Goal: Task Accomplishment & Management: Manage account settings

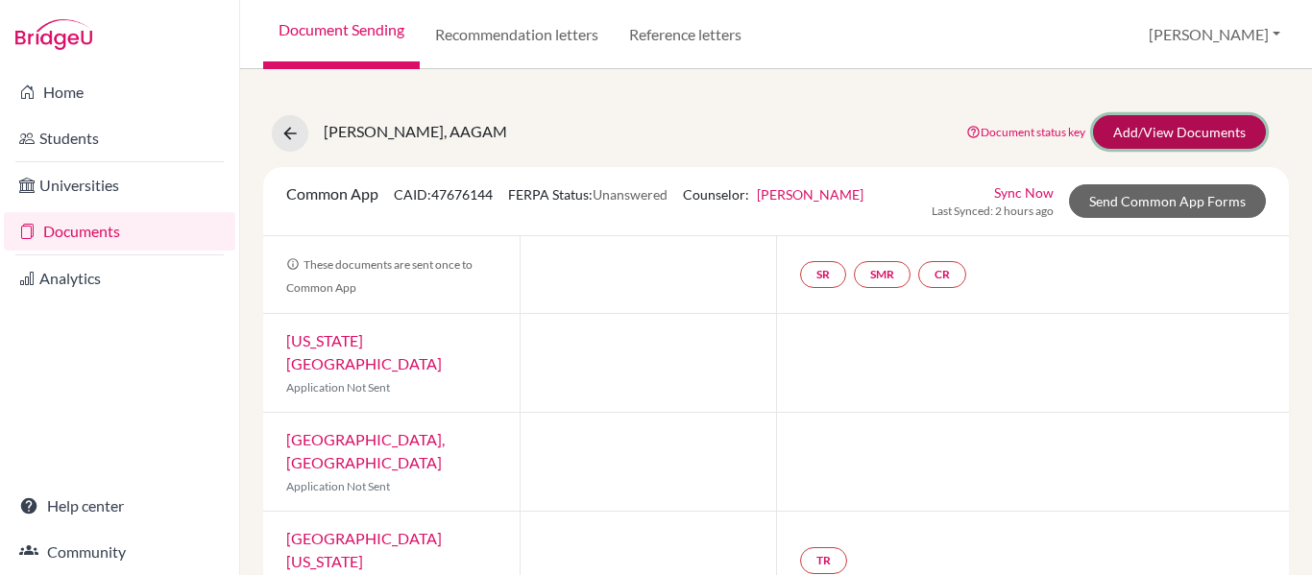
click at [1149, 139] on link "Add/View Documents" at bounding box center [1179, 132] width 173 height 34
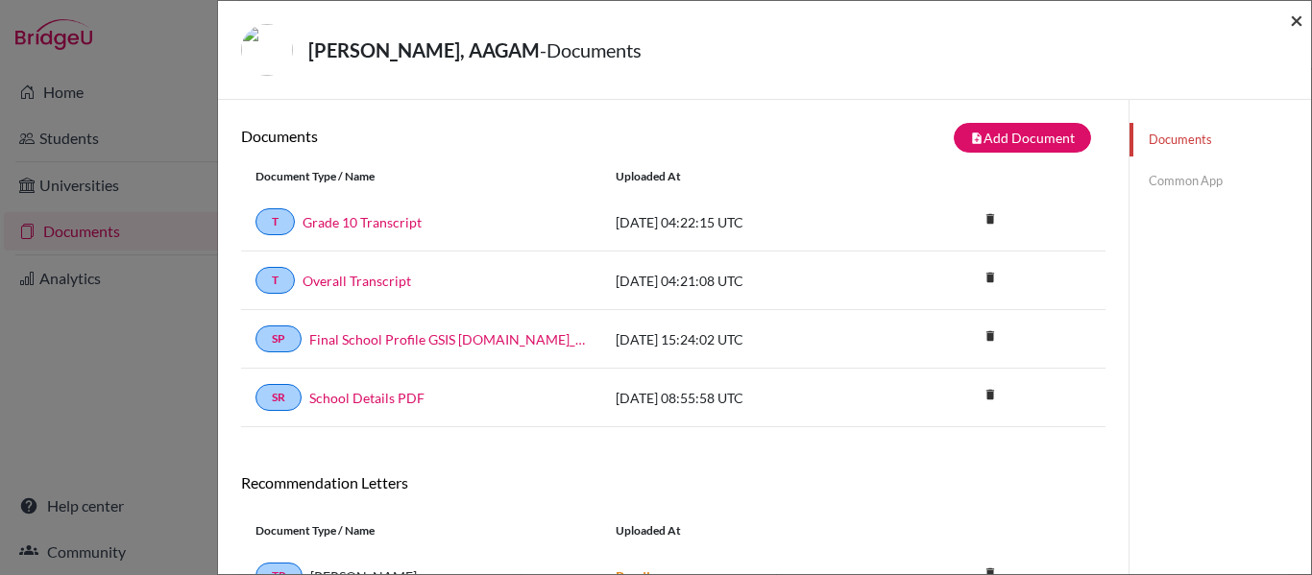
click at [1291, 18] on span "×" at bounding box center [1296, 20] width 13 height 28
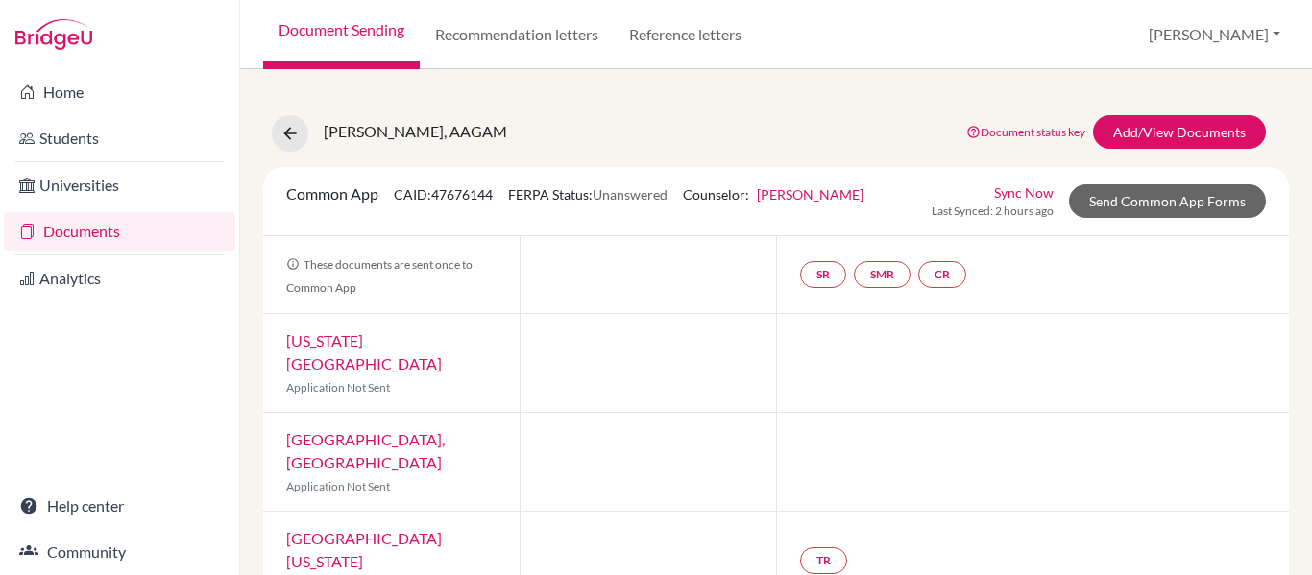
click at [150, 224] on link "Documents" at bounding box center [120, 231] width 232 height 38
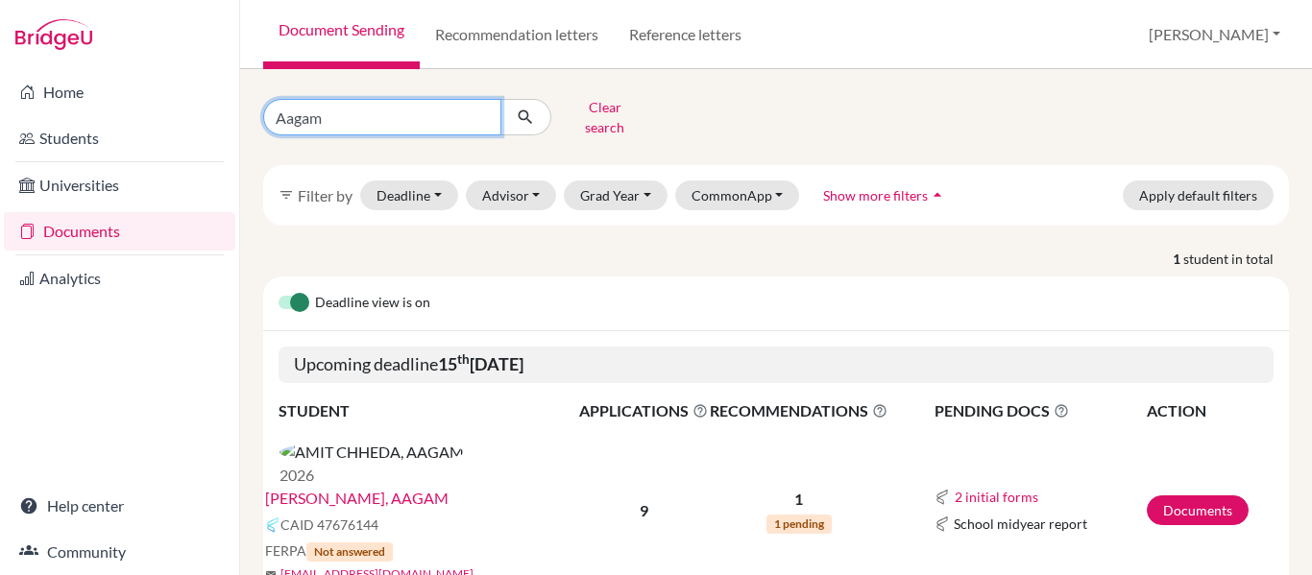
drag, startPoint x: 358, startPoint y: 110, endPoint x: 275, endPoint y: 110, distance: 83.6
click at [275, 110] on input "Aagam" at bounding box center [382, 117] width 238 height 37
type input "Neev Pathak"
click button "submit" at bounding box center [525, 117] width 51 height 37
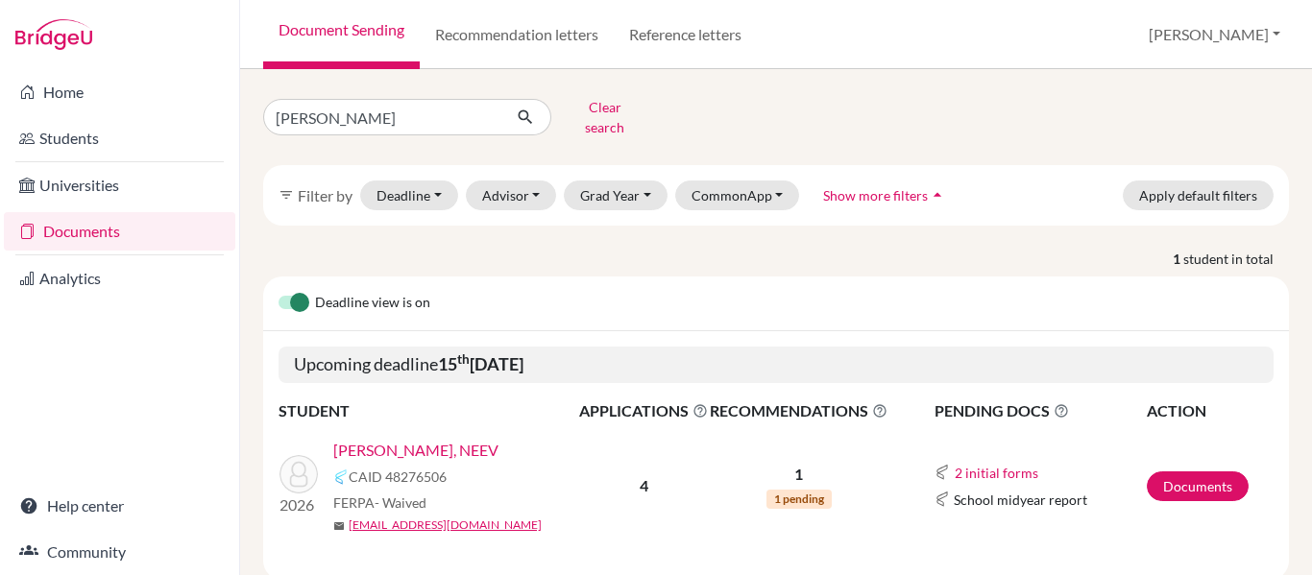
click at [392, 440] on link "GAURAV PATHAK, NEEV" at bounding box center [415, 450] width 165 height 23
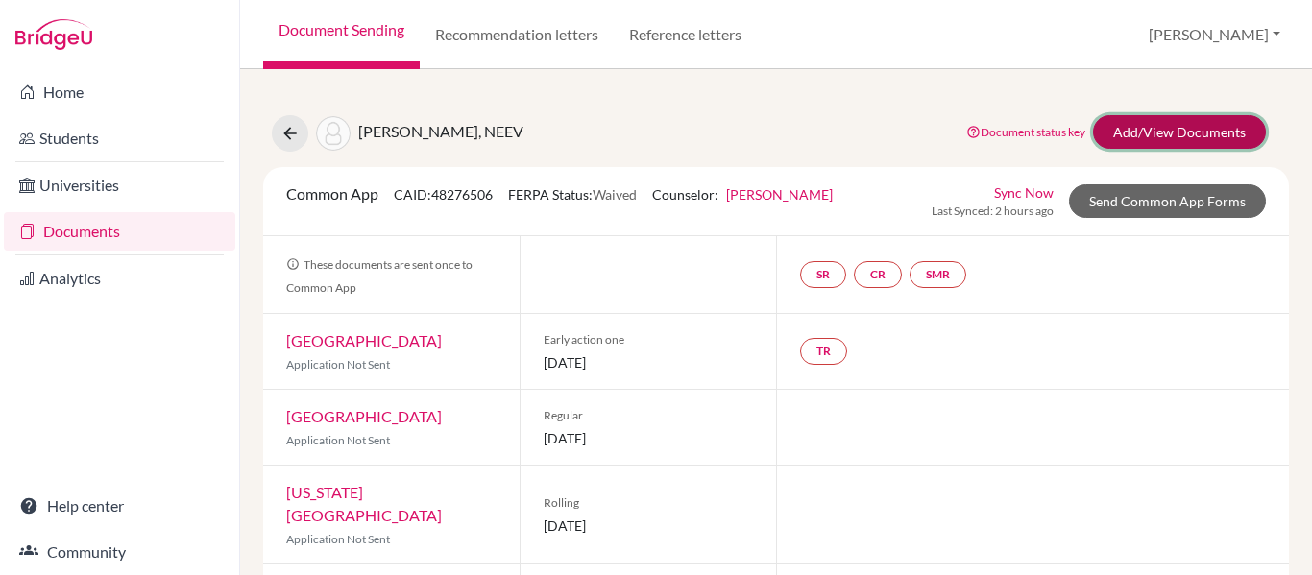
click at [1173, 140] on link "Add/View Documents" at bounding box center [1179, 132] width 173 height 34
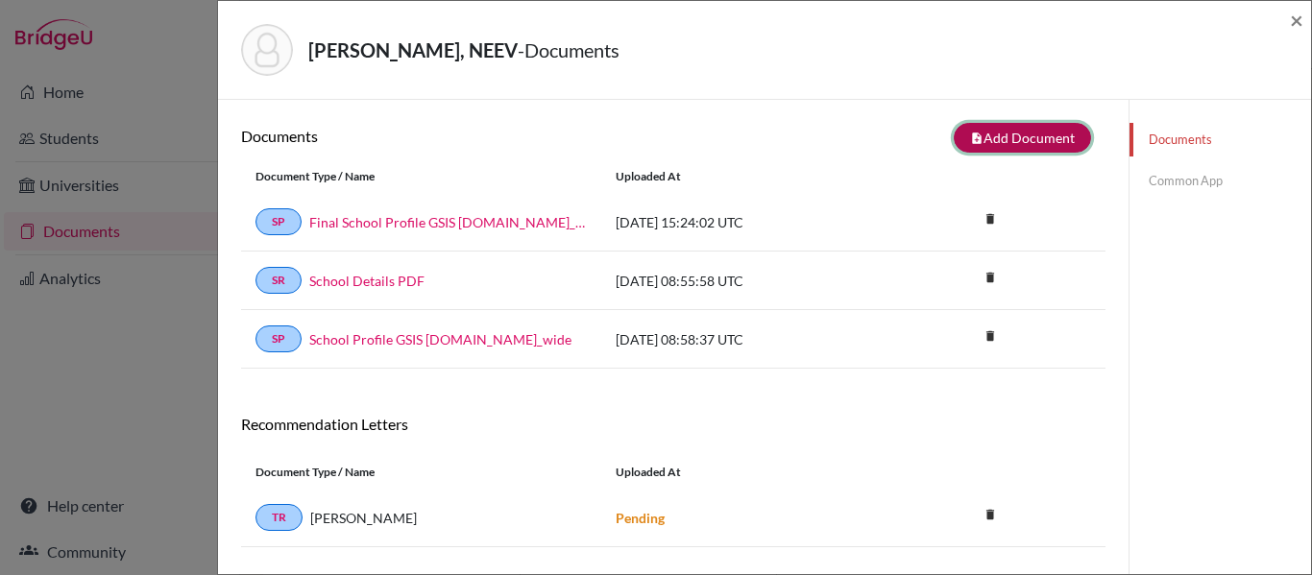
click at [1037, 134] on button "note_add Add Document" at bounding box center [1022, 138] width 137 height 30
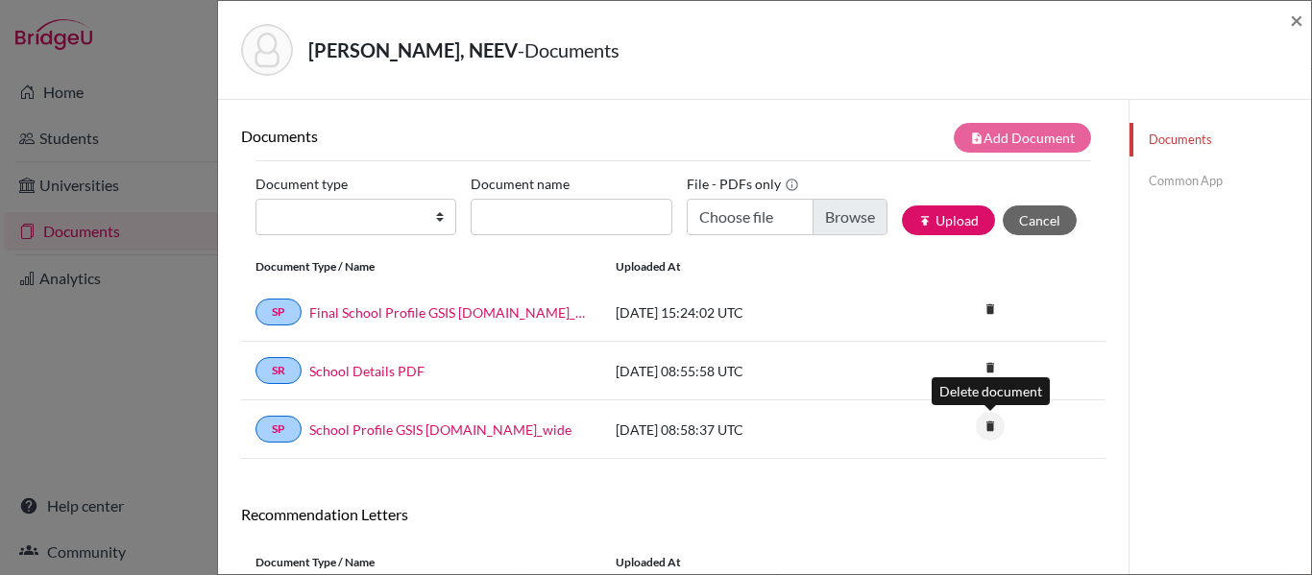
click at [990, 427] on icon "delete" at bounding box center [990, 426] width 29 height 29
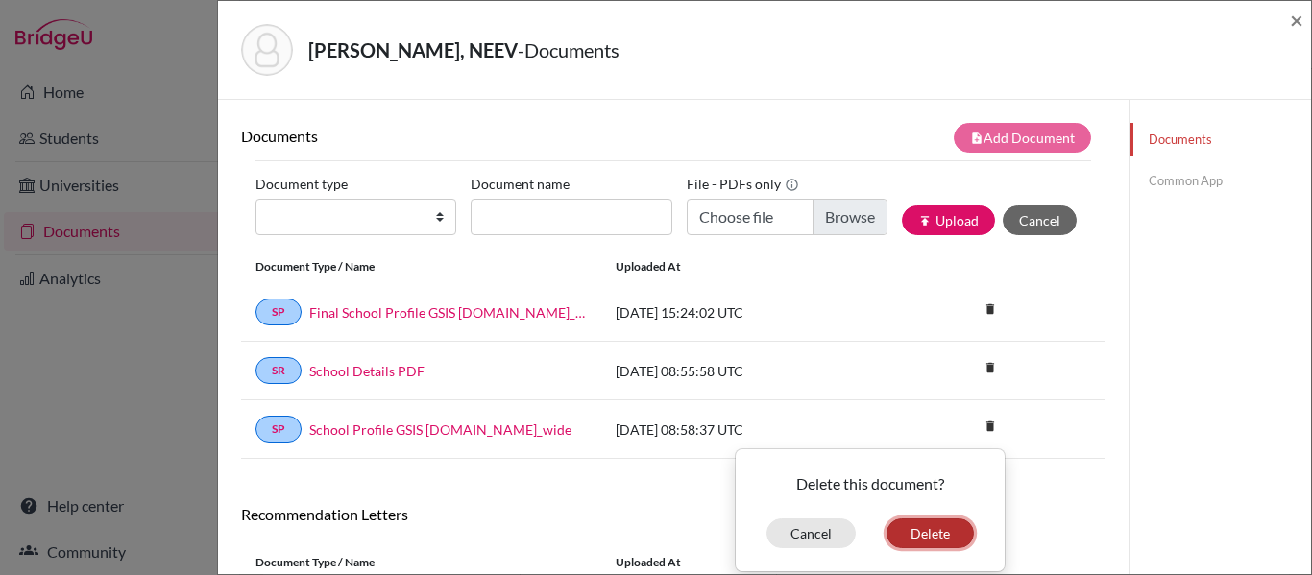
click at [918, 528] on button "Delete" at bounding box center [930, 534] width 87 height 30
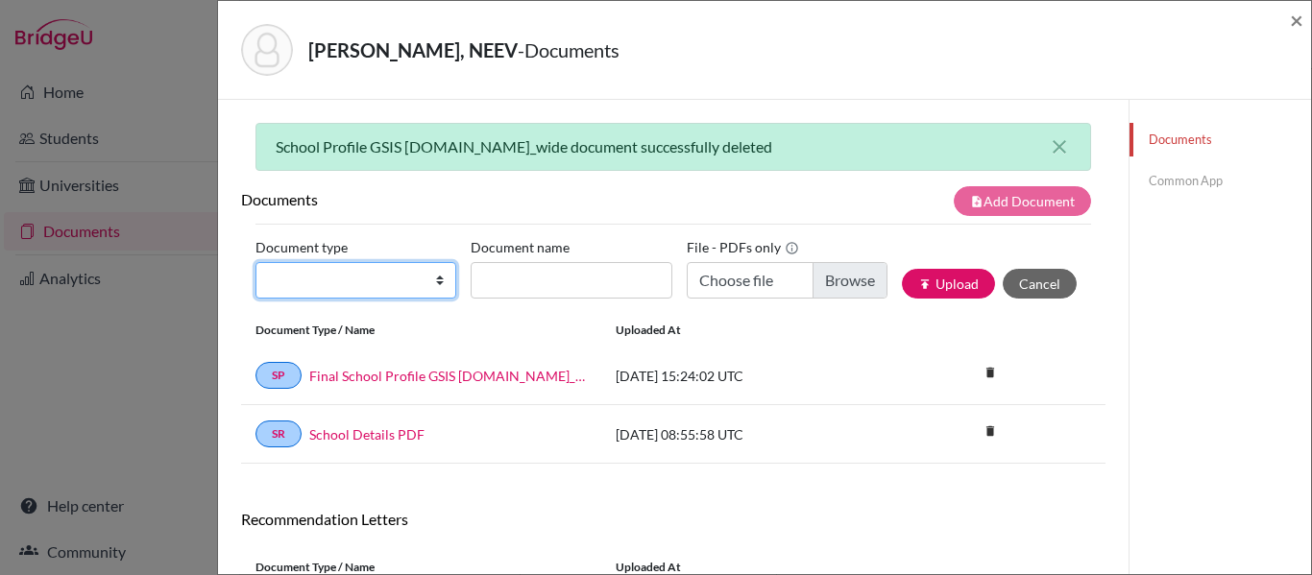
click at [428, 268] on select "Change explanation for Common App reports Counselor recommendation Internationa…" at bounding box center [356, 280] width 201 height 37
select select "2"
click at [256, 262] on select "Change explanation for Common App reports Counselor recommendation Internationa…" at bounding box center [356, 280] width 201 height 37
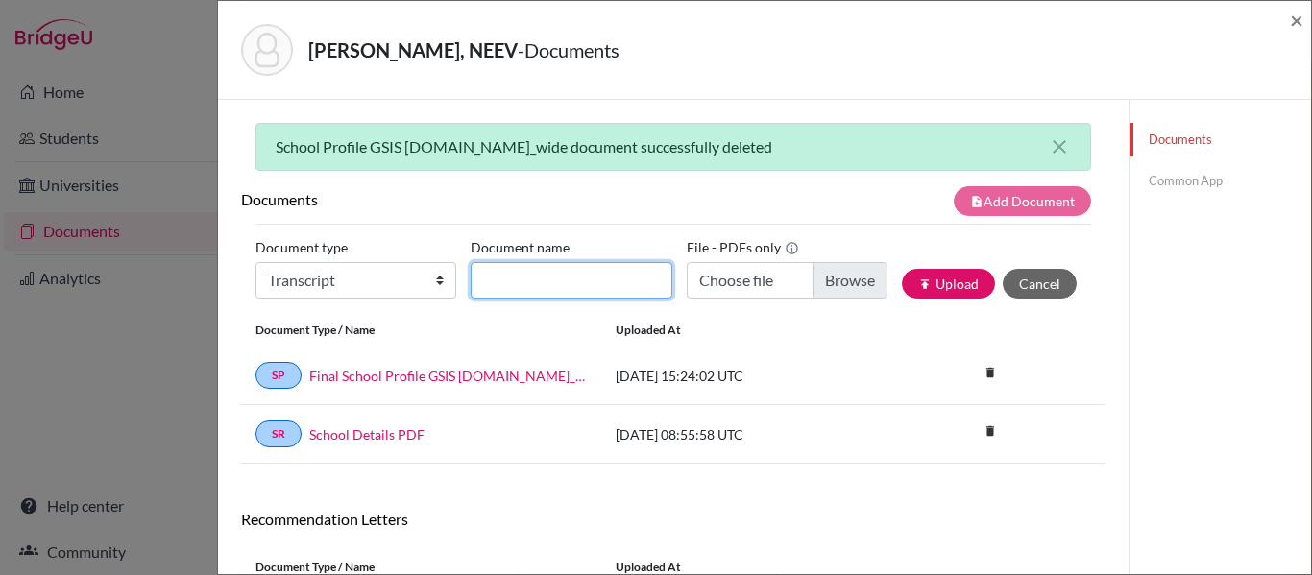
click at [592, 281] on input "Document name" at bounding box center [571, 280] width 201 height 37
type input "Grade 10 Transcript"
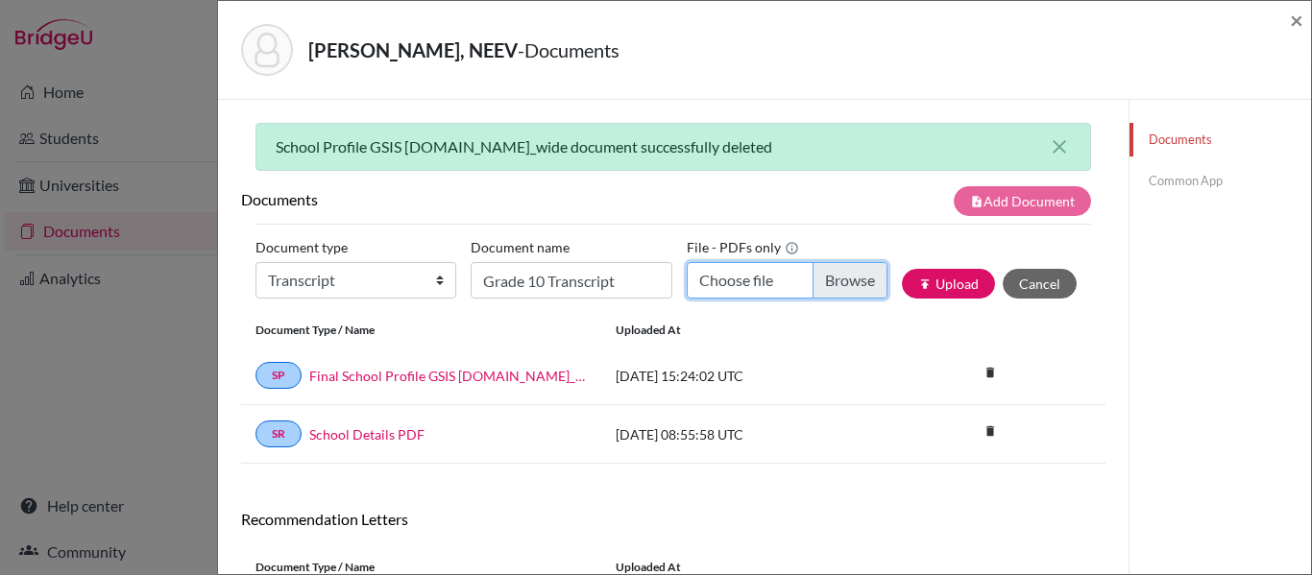
click at [723, 285] on input "Choose file" at bounding box center [787, 280] width 201 height 37
type input "C:\fakepath\NEEV PATHAK- 8291.pdf"
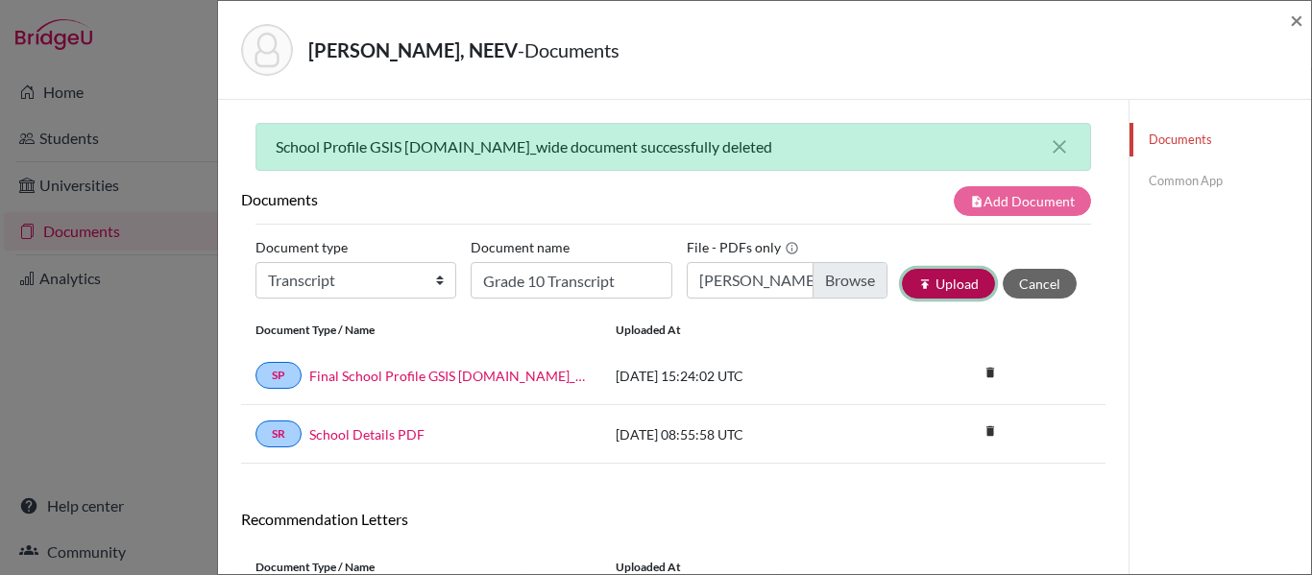
click at [942, 289] on button "publish Upload" at bounding box center [948, 284] width 93 height 30
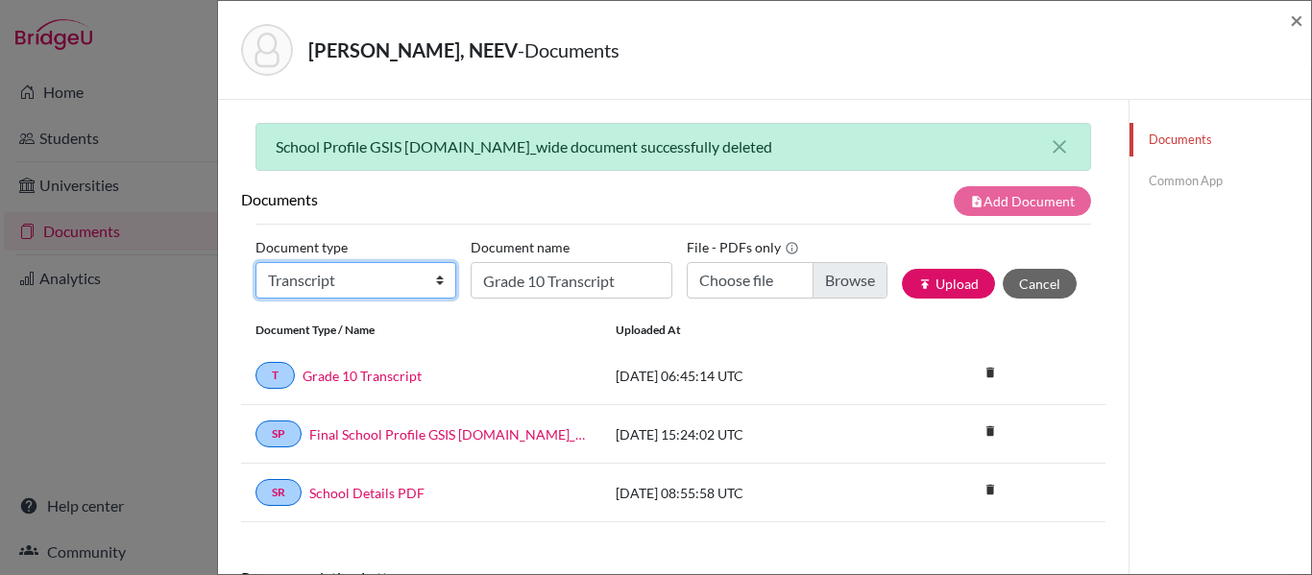
click at [433, 281] on select "Change explanation for Common App reports Counselor recommendation Internationa…" at bounding box center [356, 280] width 201 height 37
select select "2"
click at [256, 262] on select "Change explanation for Common App reports Counselor recommendation Internationa…" at bounding box center [356, 280] width 201 height 37
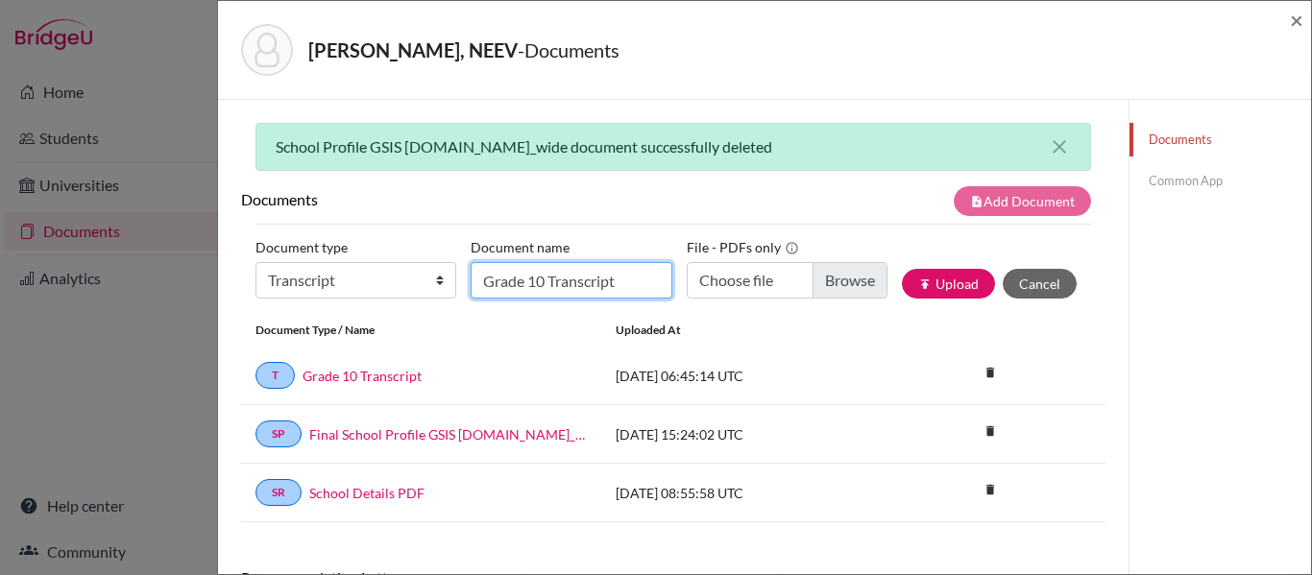
click at [540, 290] on input "Grade 10 Transcript" at bounding box center [571, 280] width 201 height 37
type input "Overall Transcript"
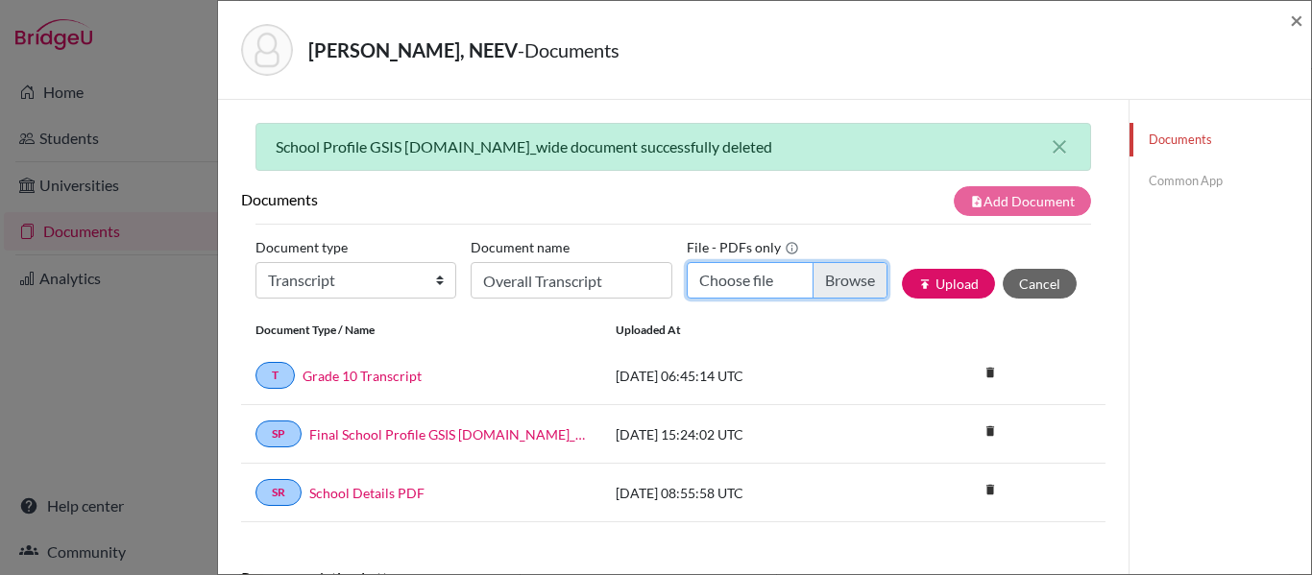
click at [752, 273] on input "Choose file" at bounding box center [787, 280] width 201 height 37
type input "C:\fakepath\NEEV PATHAK.pdf"
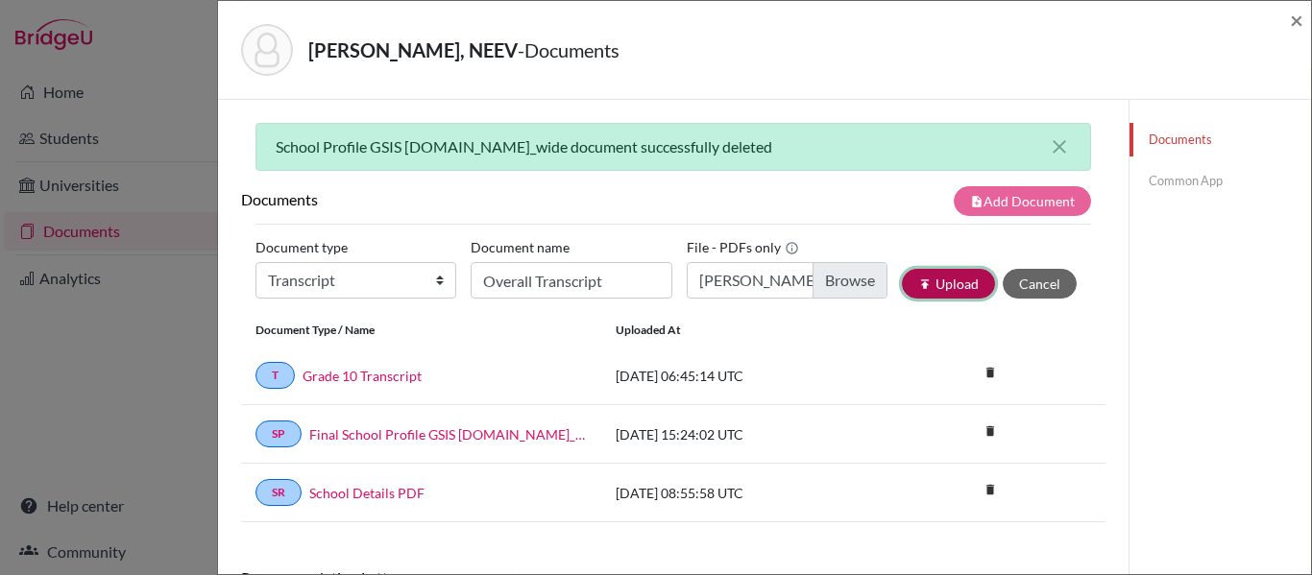
click at [939, 280] on button "publish Upload" at bounding box center [948, 284] width 93 height 30
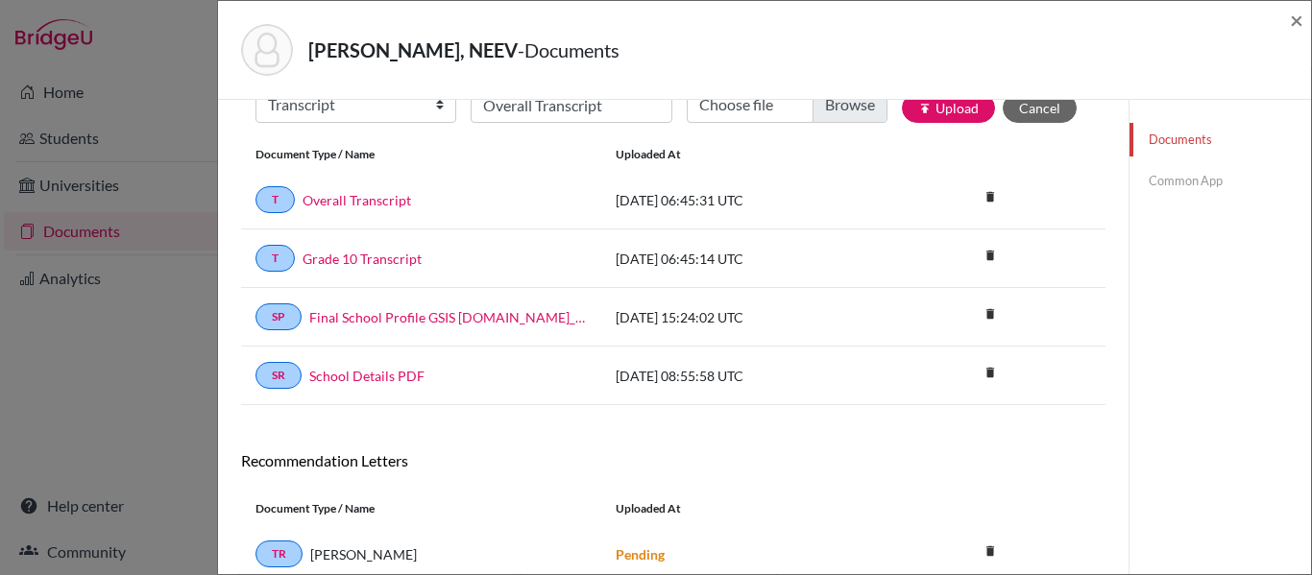
scroll to position [175, 0]
click at [1297, 17] on span "×" at bounding box center [1296, 20] width 13 height 28
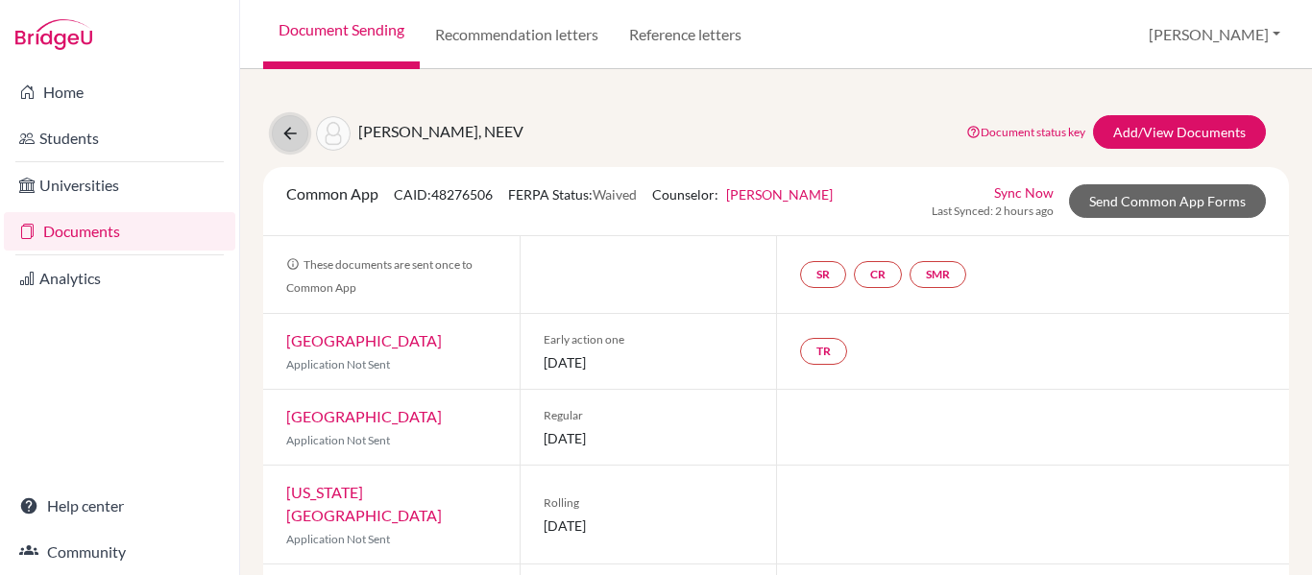
click at [281, 150] on button at bounding box center [290, 133] width 37 height 37
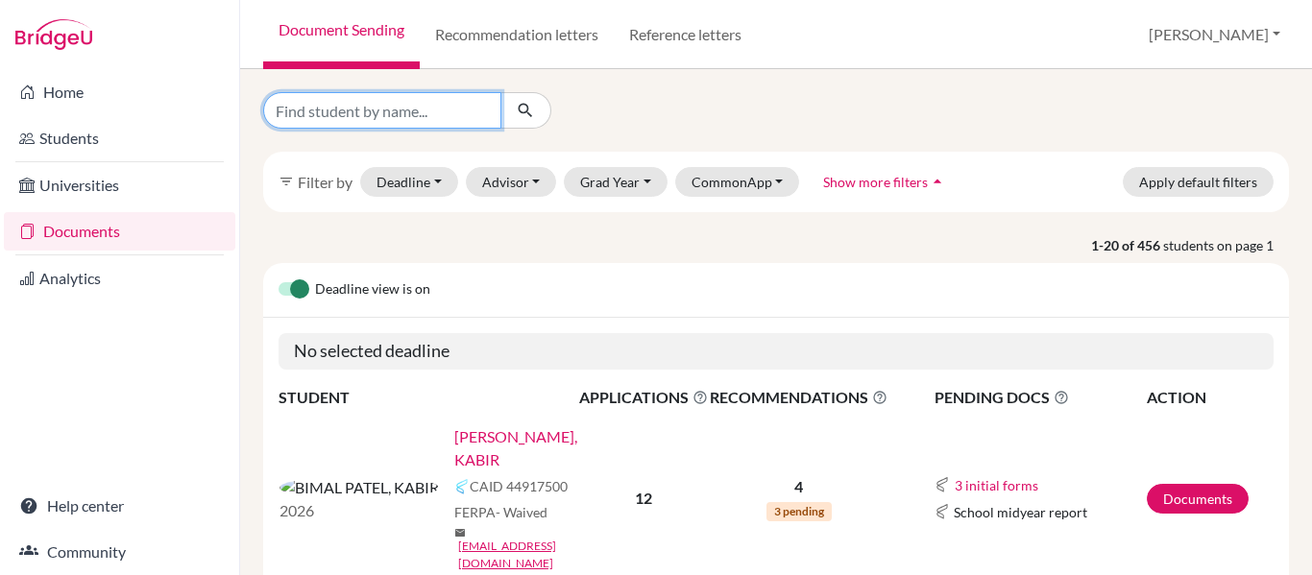
click at [385, 120] on input "Find student by name..." at bounding box center [382, 110] width 238 height 37
type input "Neev Karia"
click button "submit" at bounding box center [525, 110] width 51 height 37
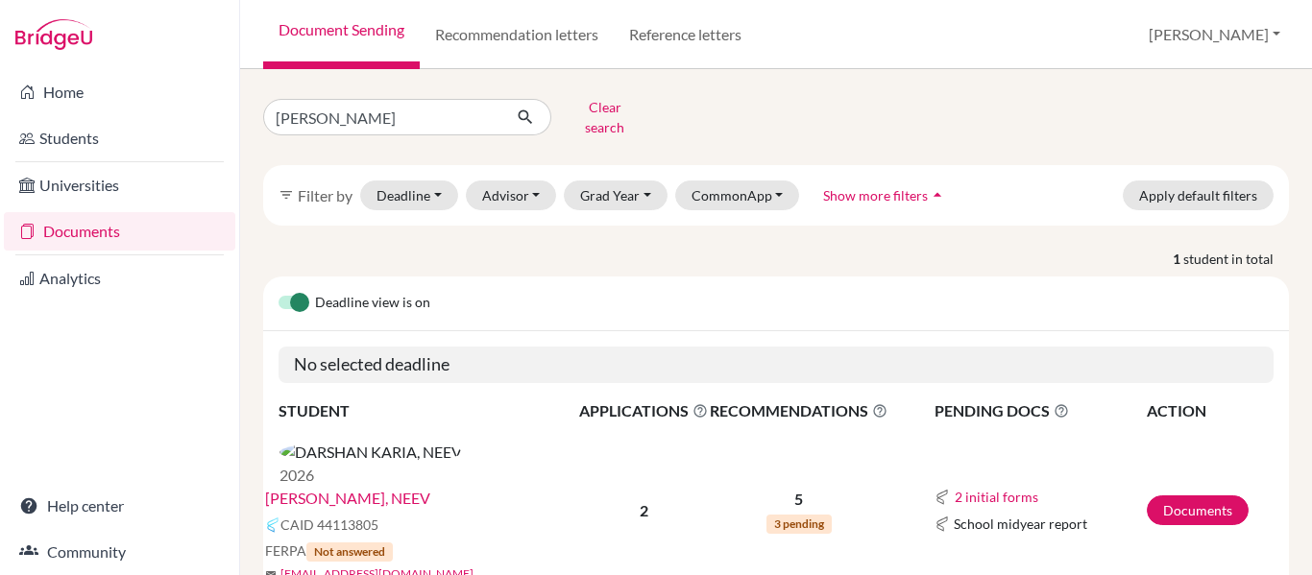
click at [400, 487] on link "[PERSON_NAME], NEEV" at bounding box center [347, 498] width 165 height 23
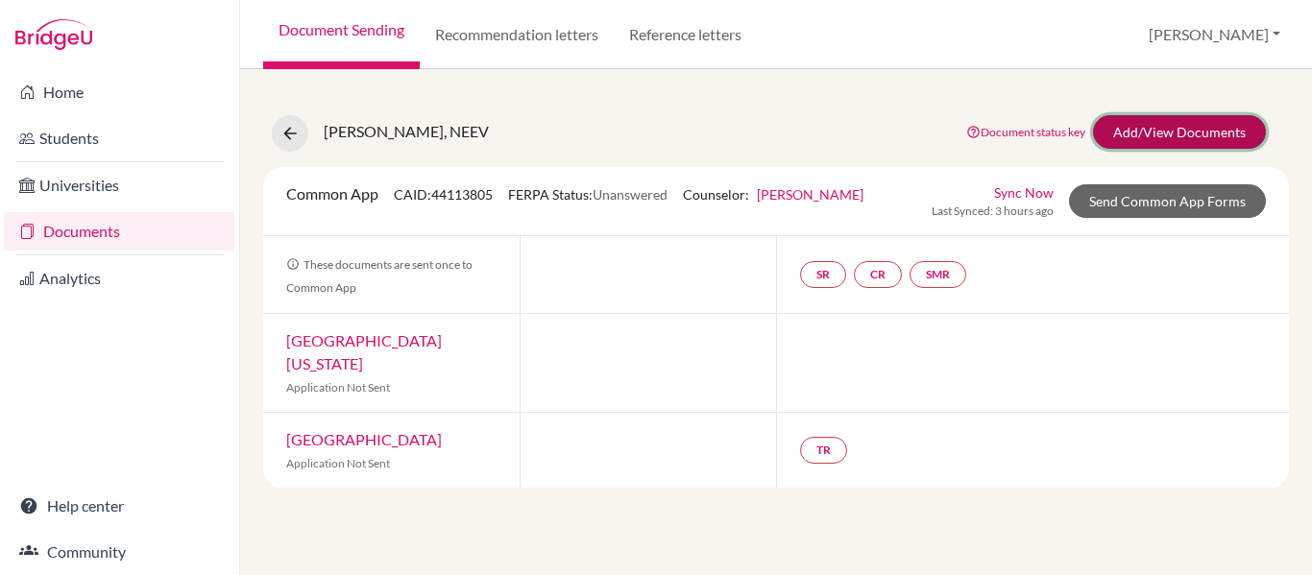
click at [1144, 134] on link "Add/View Documents" at bounding box center [1179, 132] width 173 height 34
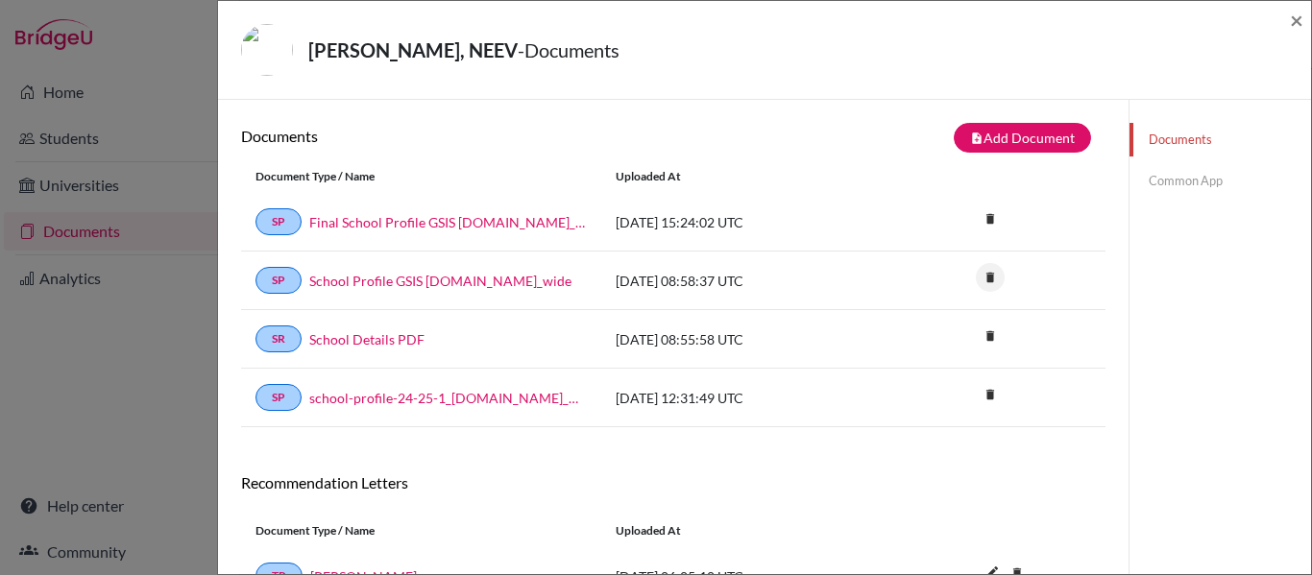
click at [990, 276] on icon "delete" at bounding box center [990, 277] width 29 height 29
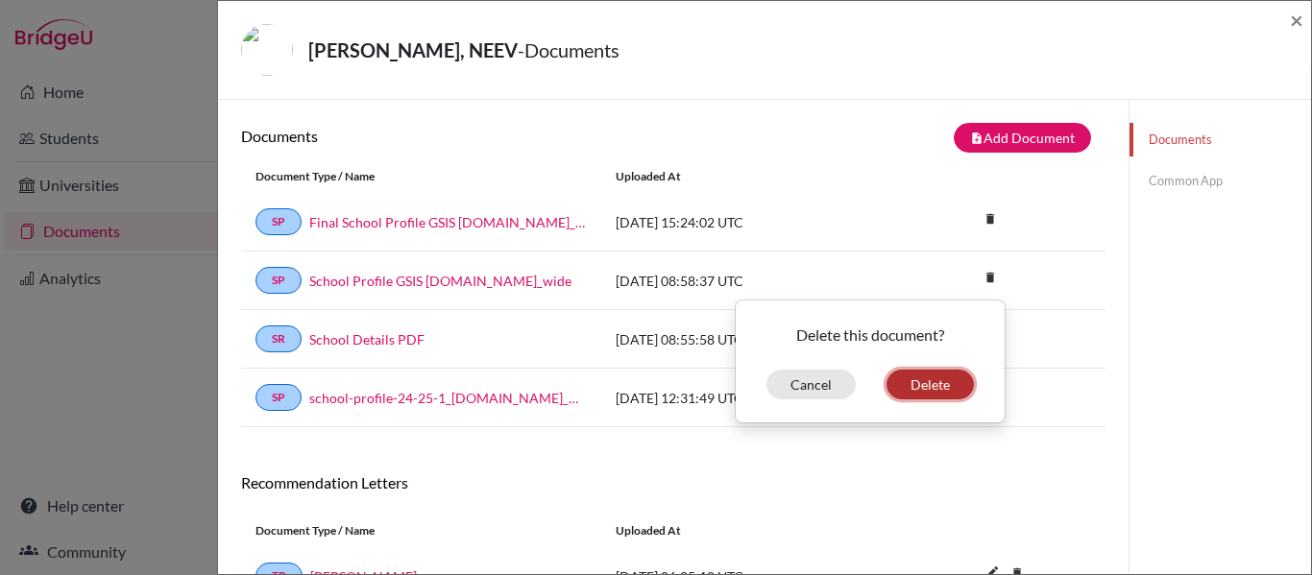
click at [928, 382] on button "Delete" at bounding box center [930, 385] width 87 height 30
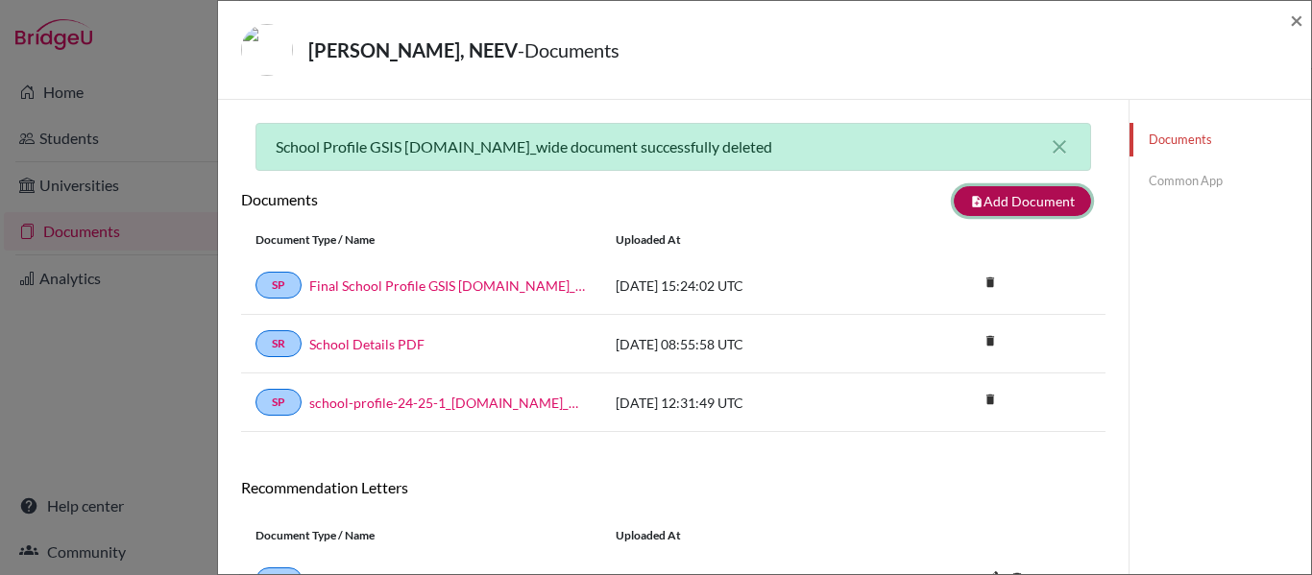
click at [972, 197] on icon "note_add" at bounding box center [976, 201] width 13 height 13
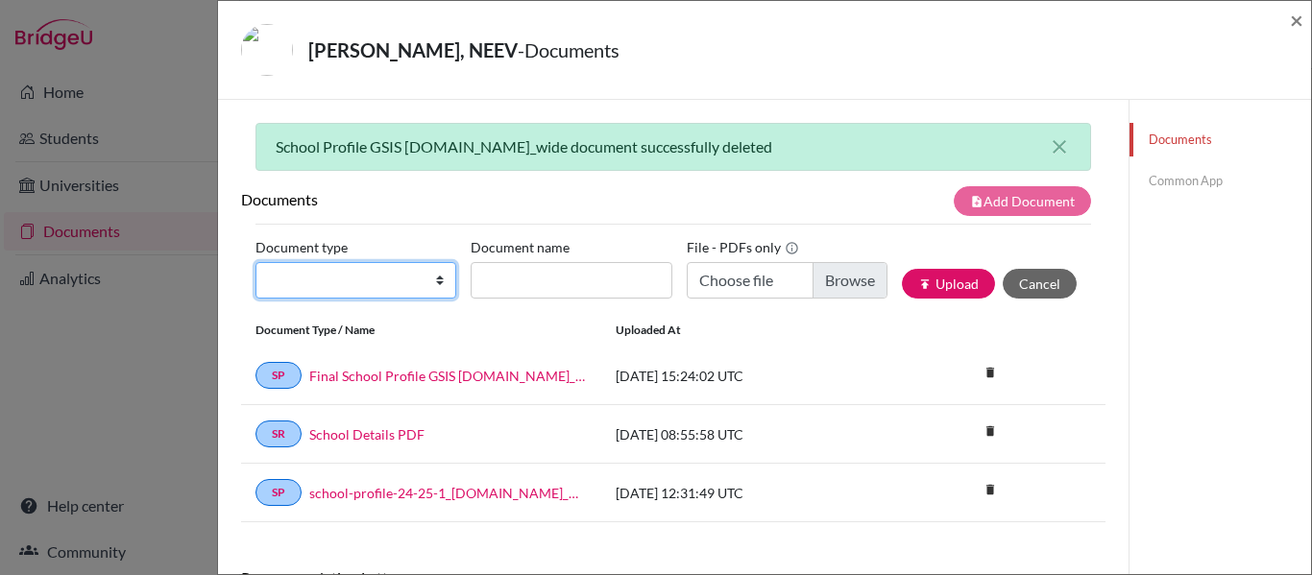
click at [369, 277] on select "Change explanation for Common App reports Counselor recommendation Internationa…" at bounding box center [356, 280] width 201 height 37
select select "2"
click at [256, 262] on select "Change explanation for Common App reports Counselor recommendation Internationa…" at bounding box center [356, 280] width 201 height 37
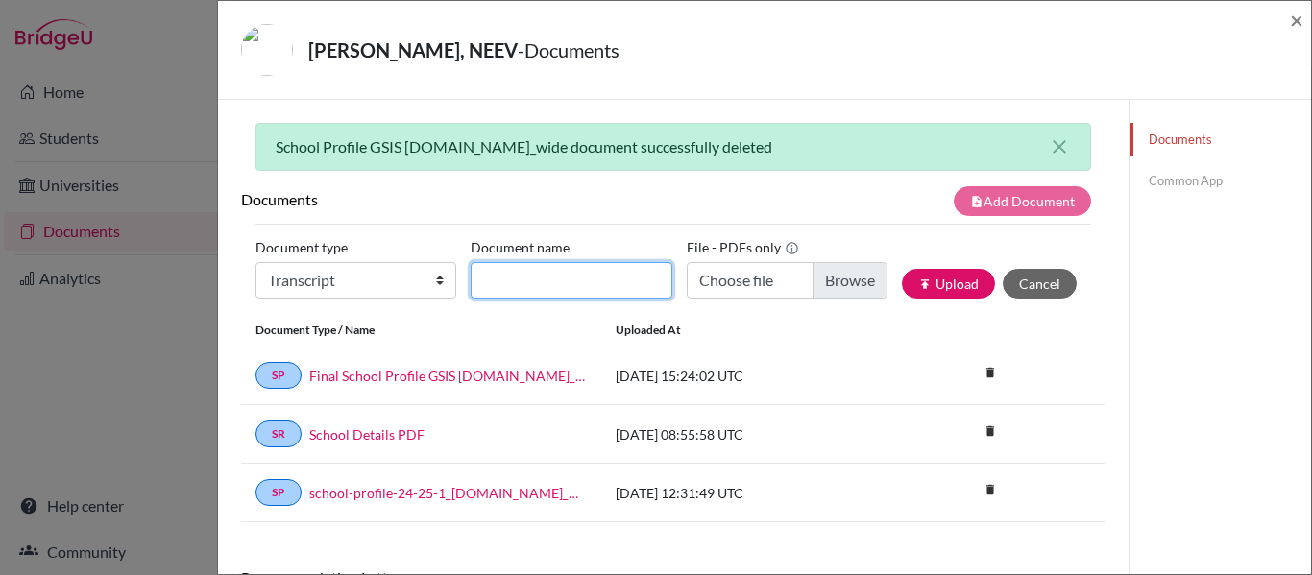
click at [545, 270] on input "Document name" at bounding box center [571, 280] width 201 height 37
type input "Grade 10 Transcript"
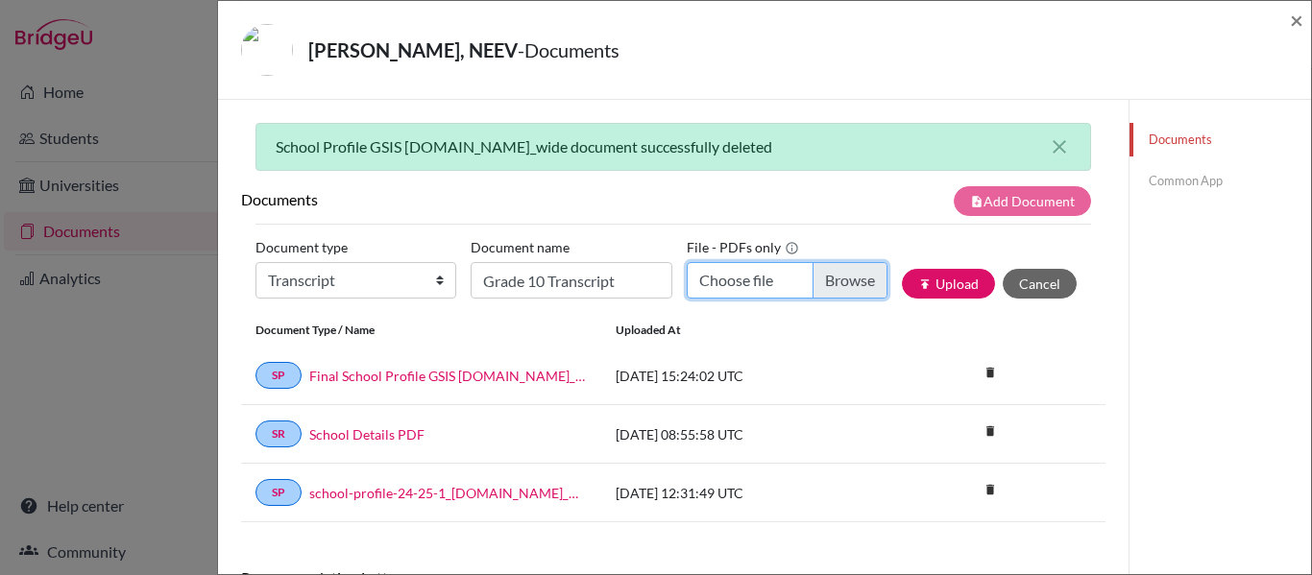
click at [770, 288] on input "Choose file" at bounding box center [787, 280] width 201 height 37
type input "C:\fakepath\NEEV [PERSON_NAME]- 7633.pdf"
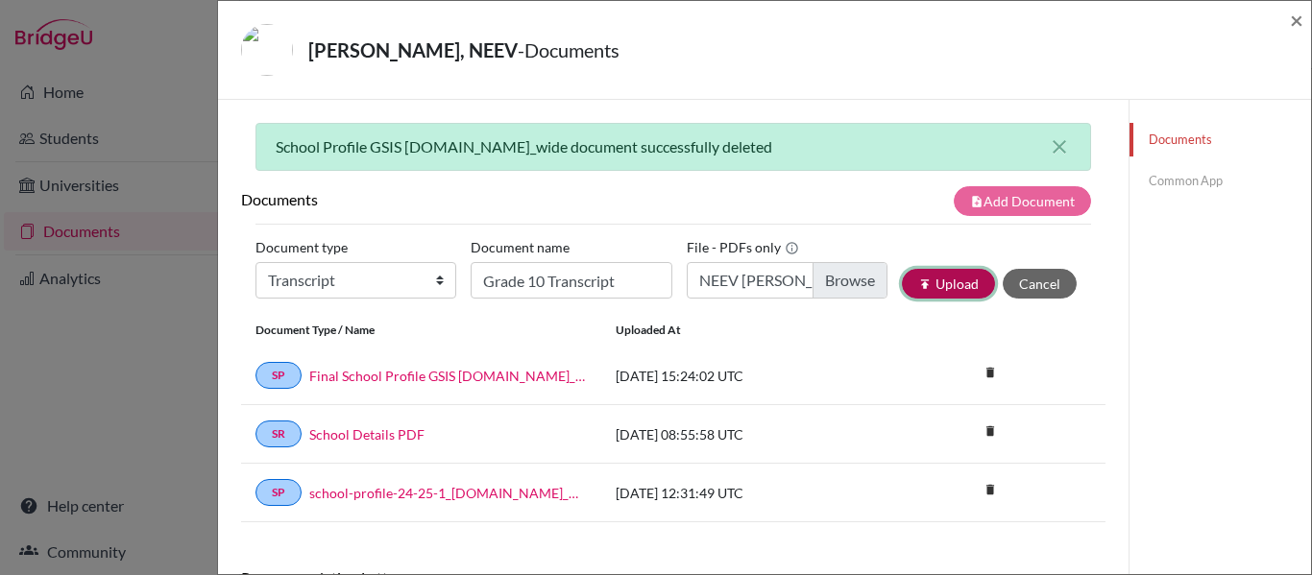
click at [947, 286] on button "publish Upload" at bounding box center [948, 284] width 93 height 30
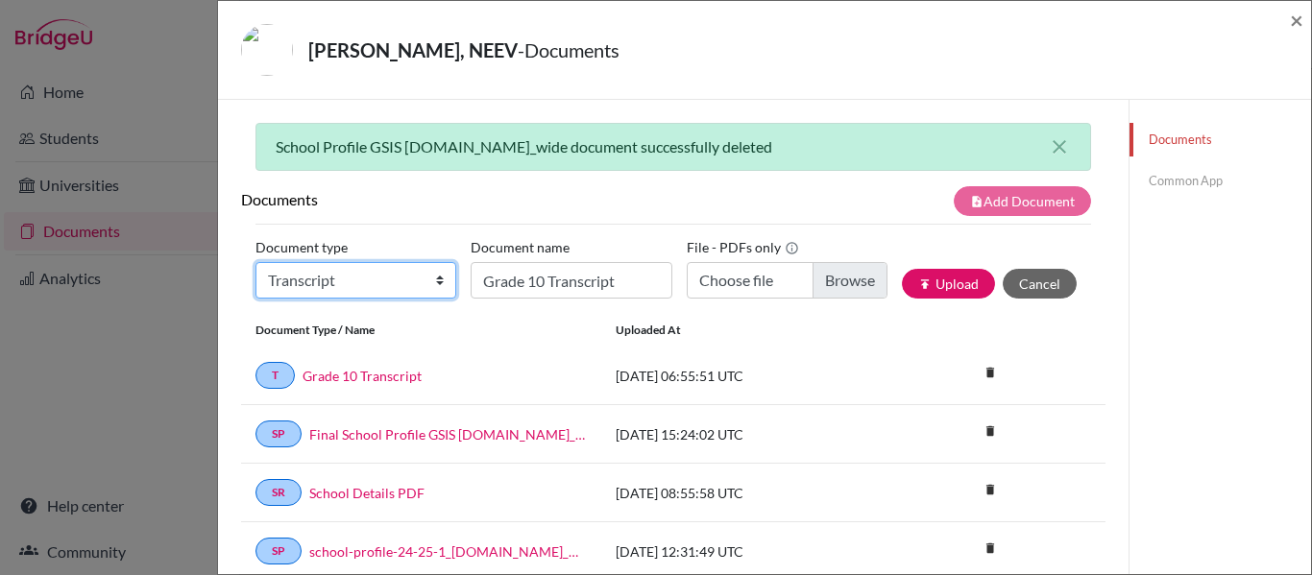
click at [378, 282] on select "Change explanation for Common App reports Counselor recommendation Internationa…" at bounding box center [356, 280] width 201 height 37
select select "2"
click at [256, 262] on select "Change explanation for Common App reports Counselor recommendation Internationa…" at bounding box center [356, 280] width 201 height 37
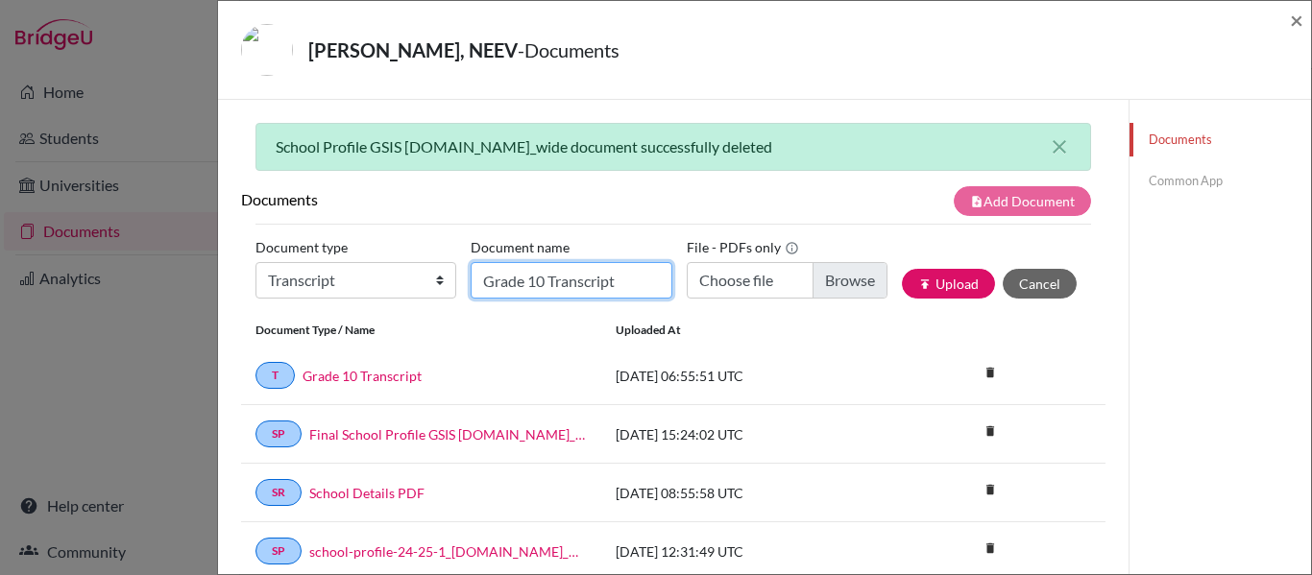
click at [558, 279] on input "Grade 10 Transcript" at bounding box center [571, 280] width 201 height 37
type input "Overall Transcript"
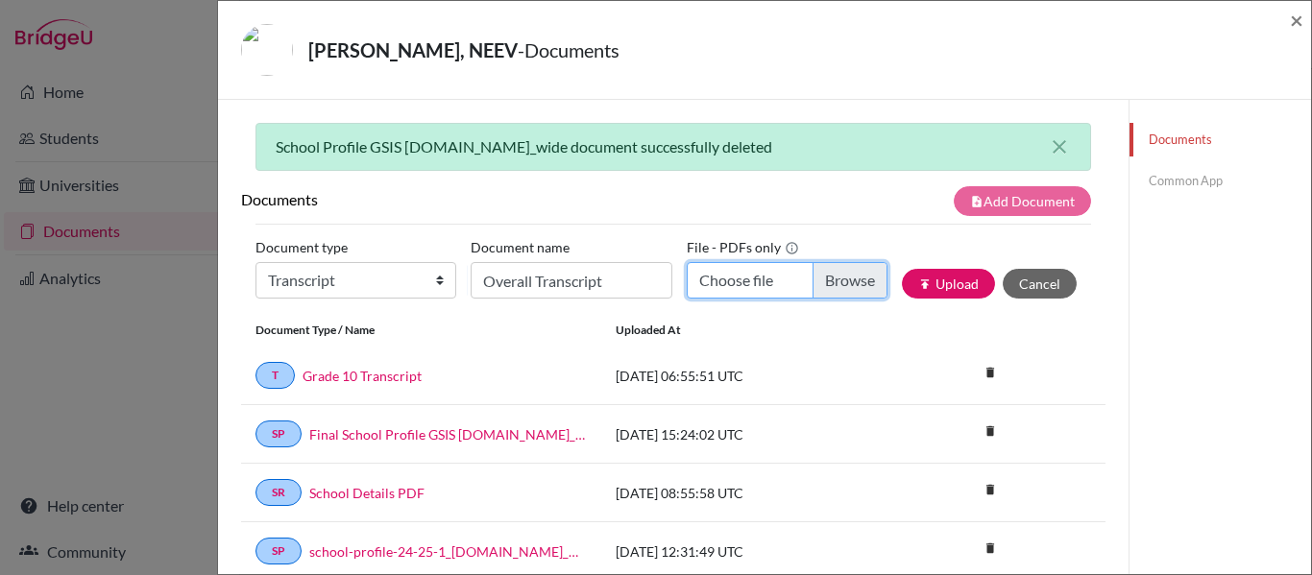
click at [834, 281] on input "Choose file" at bounding box center [787, 280] width 201 height 37
type input "C:\fakepath\NEEV [PERSON_NAME].pdf"
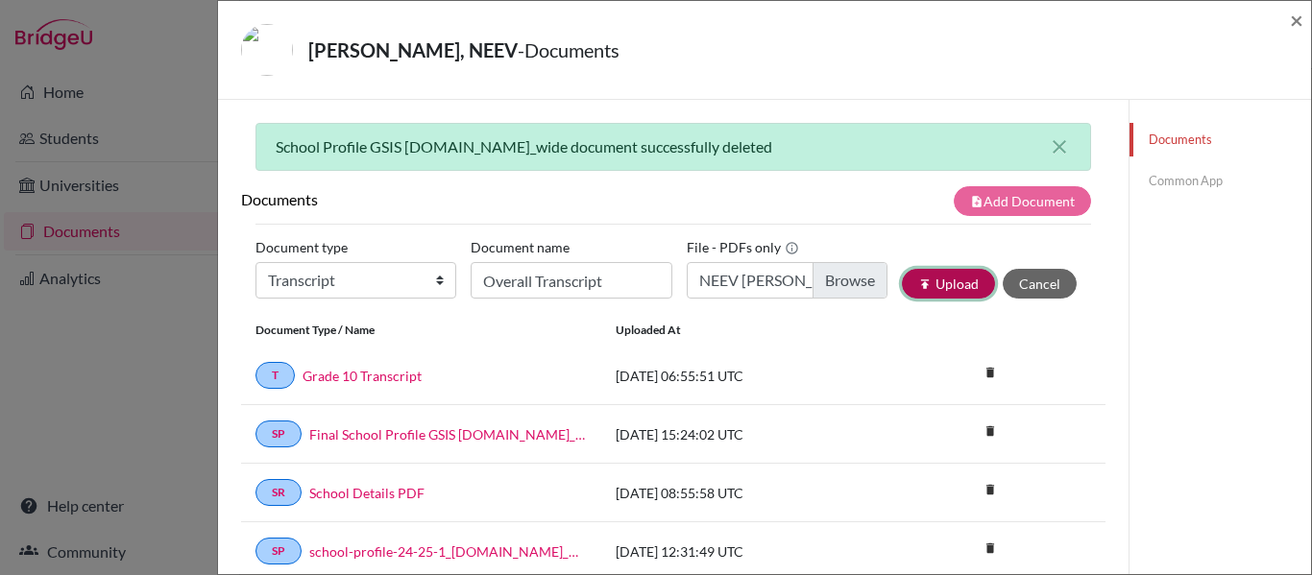
click at [960, 281] on button "publish Upload" at bounding box center [948, 284] width 93 height 30
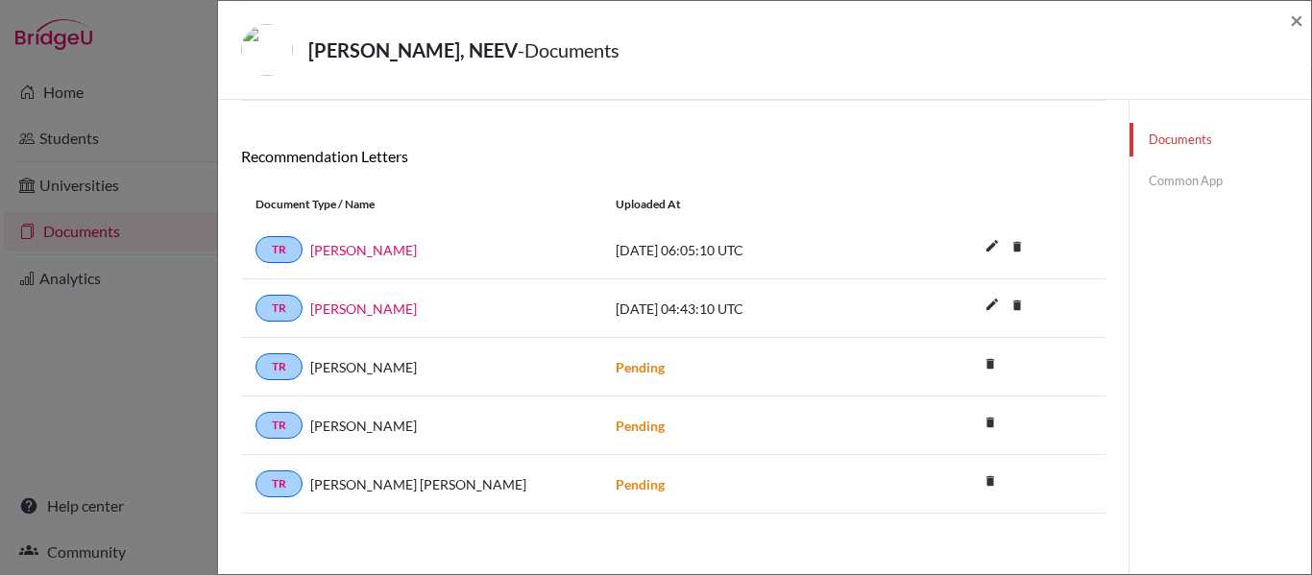
scroll to position [534, 0]
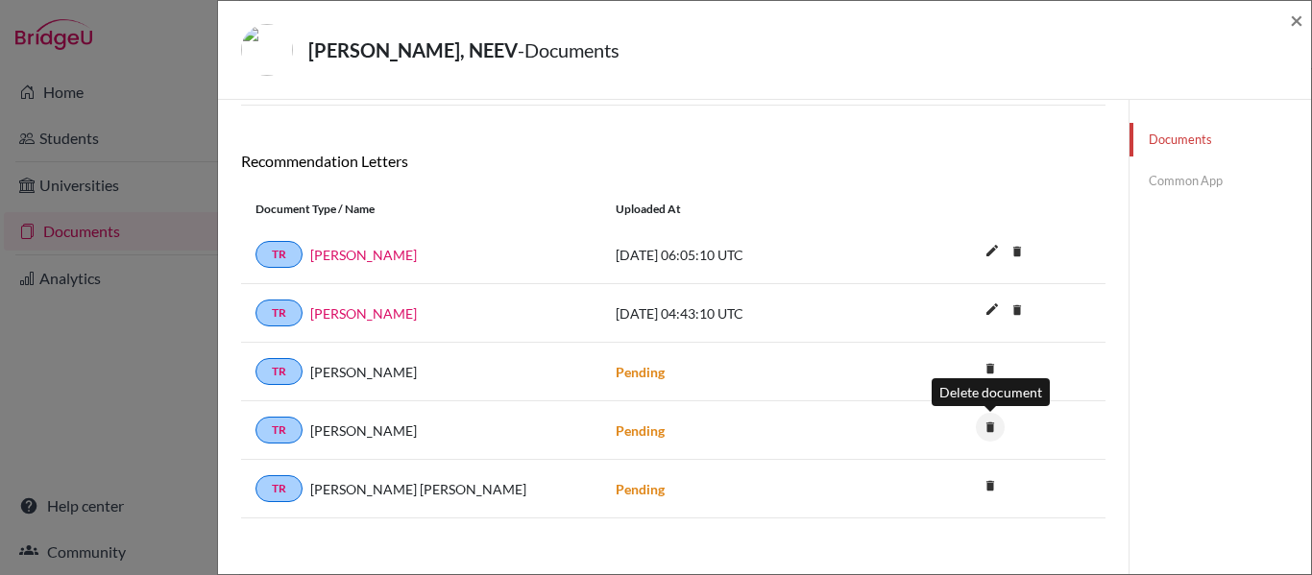
click at [989, 432] on icon "delete" at bounding box center [990, 427] width 29 height 29
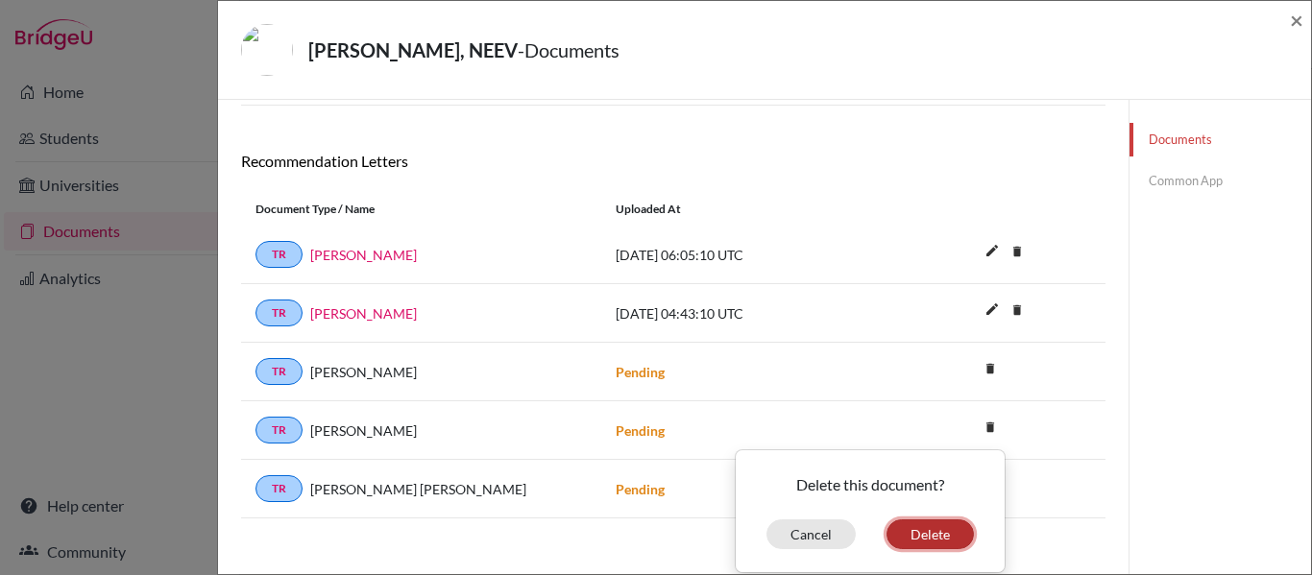
click at [931, 529] on button "Delete" at bounding box center [930, 535] width 87 height 30
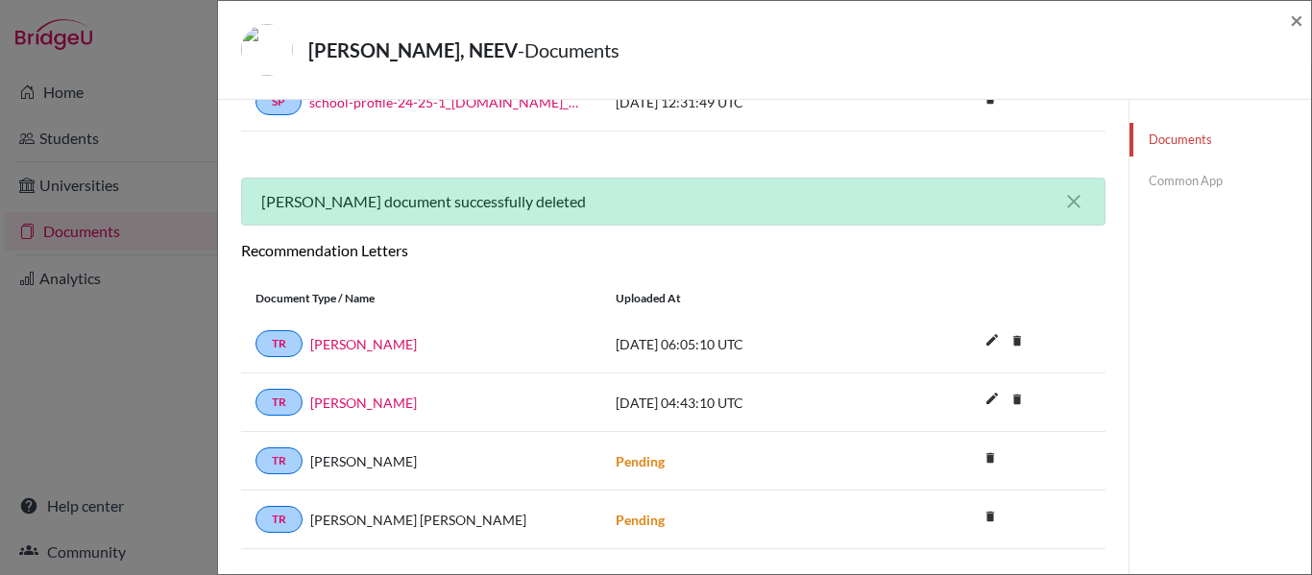
scroll to position [0, 0]
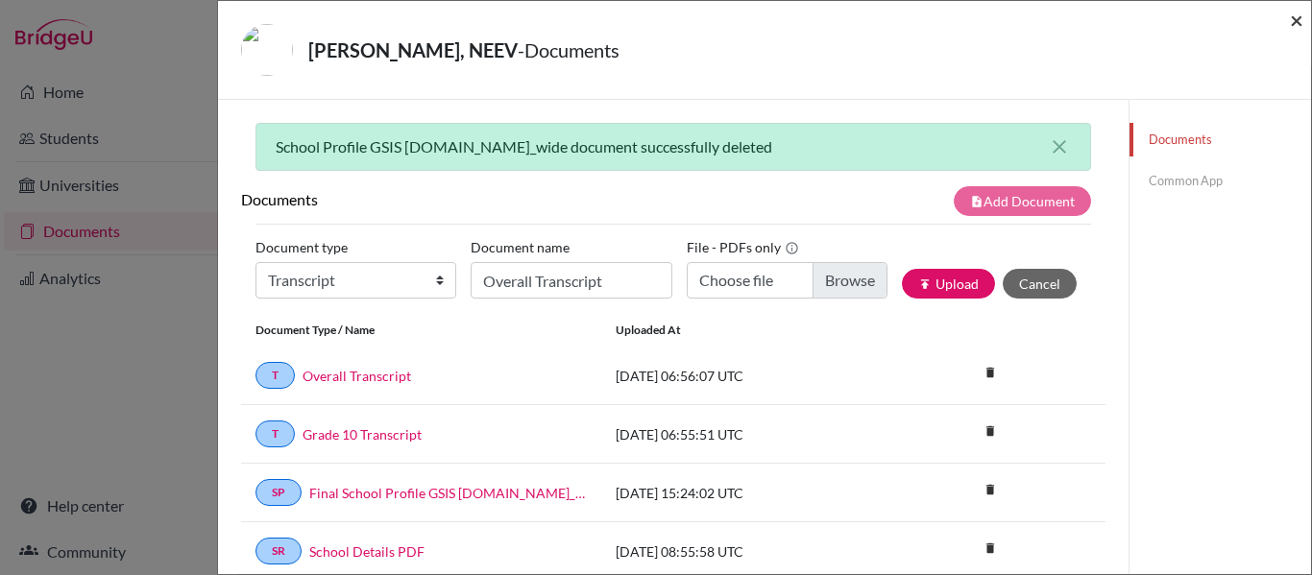
click at [1299, 20] on span "×" at bounding box center [1296, 20] width 13 height 28
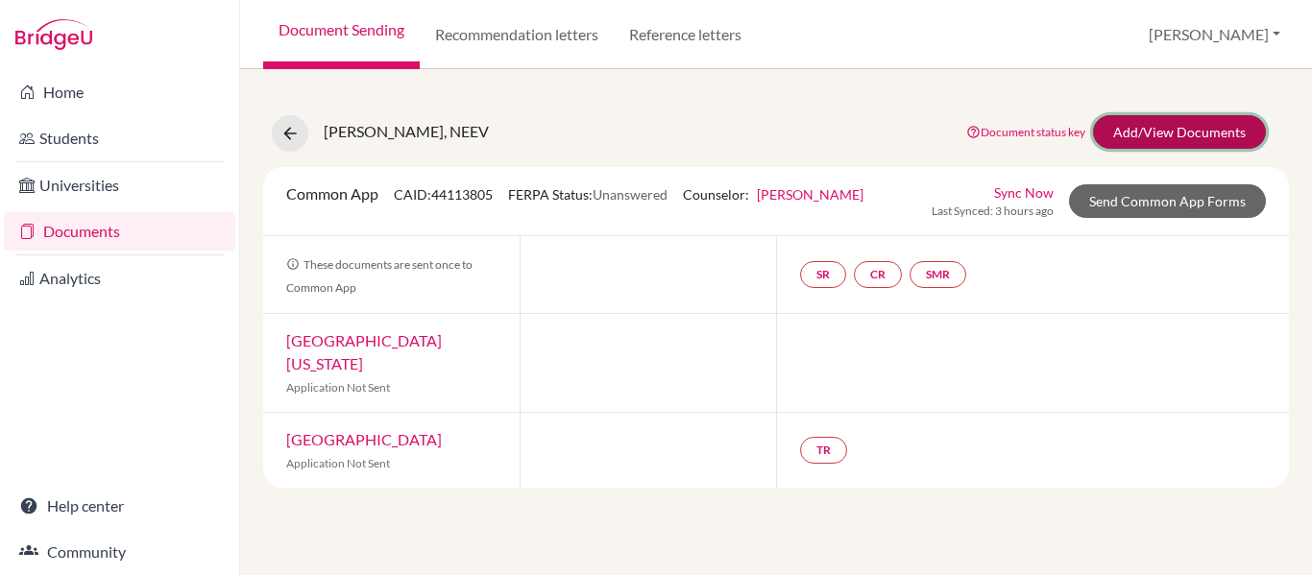
click at [1148, 123] on link "Add/View Documents" at bounding box center [1179, 132] width 173 height 34
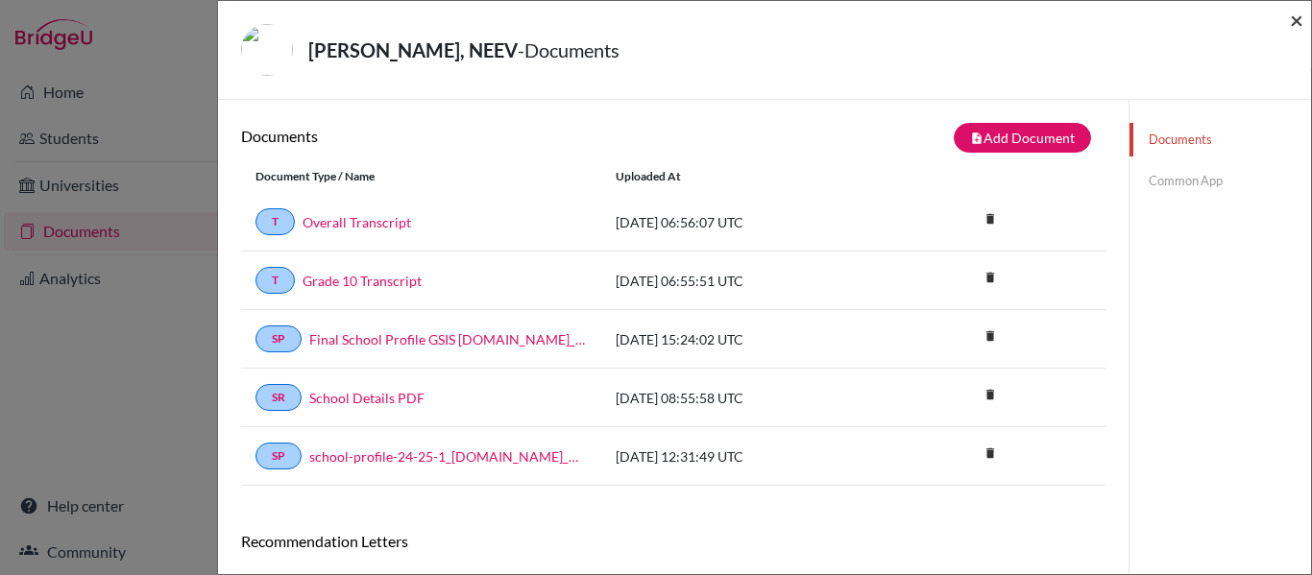
click at [1296, 18] on span "×" at bounding box center [1296, 20] width 13 height 28
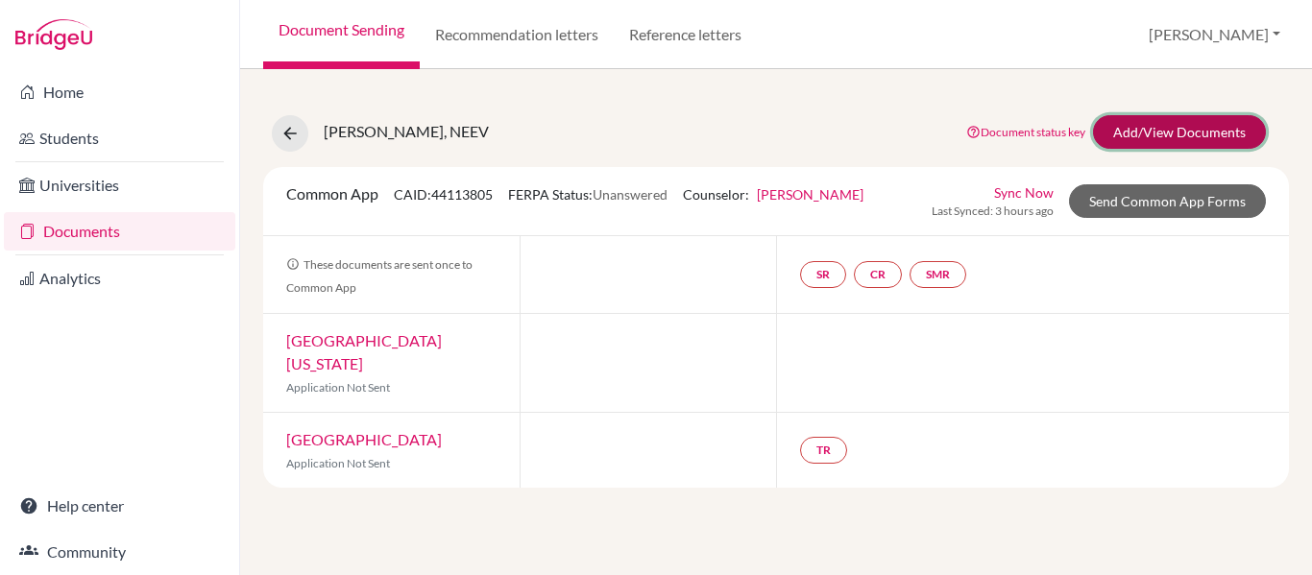
click at [1177, 138] on link "Add/View Documents" at bounding box center [1179, 132] width 173 height 34
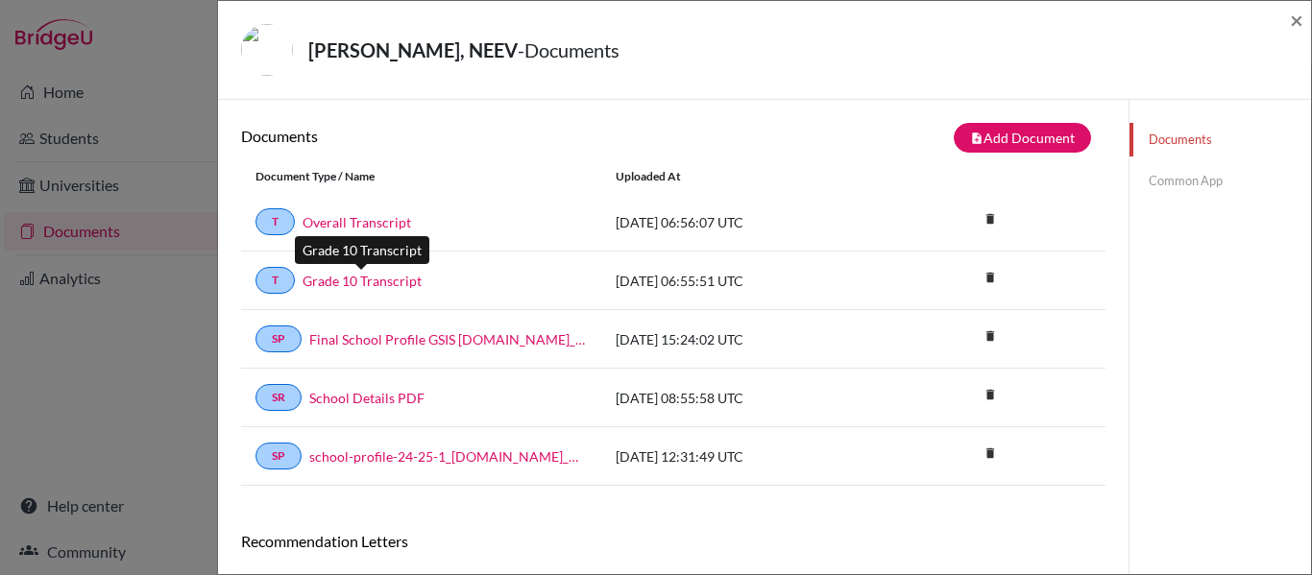
click at [364, 282] on link "Grade 10 Transcript" at bounding box center [362, 281] width 119 height 20
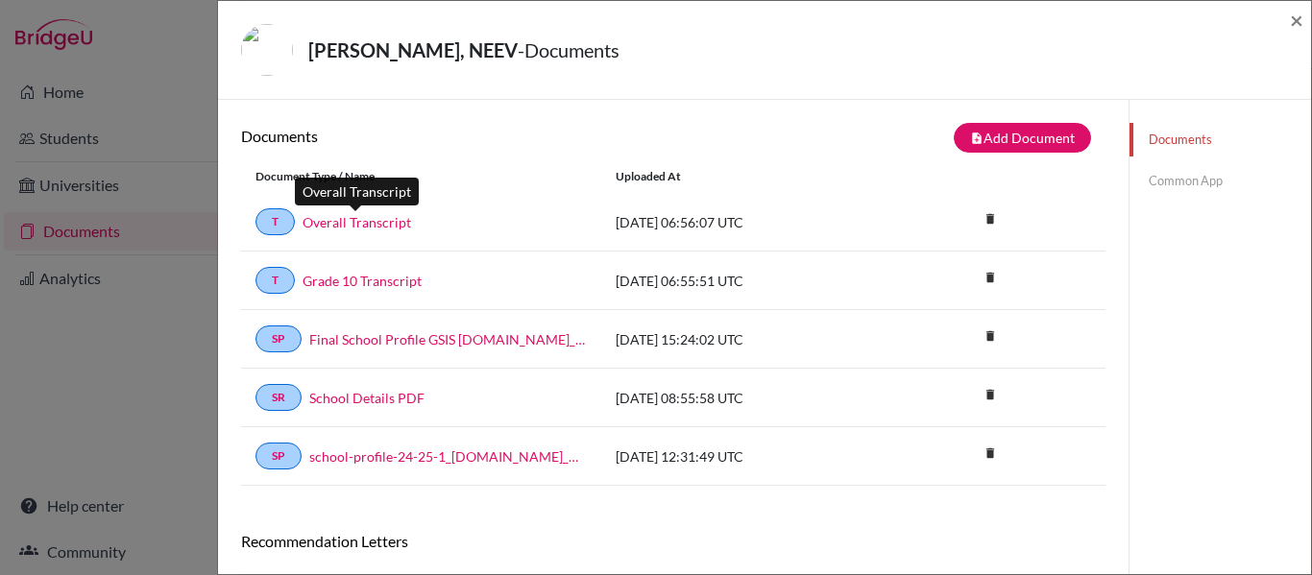
click at [336, 222] on link "Overall Transcript" at bounding box center [357, 222] width 109 height 20
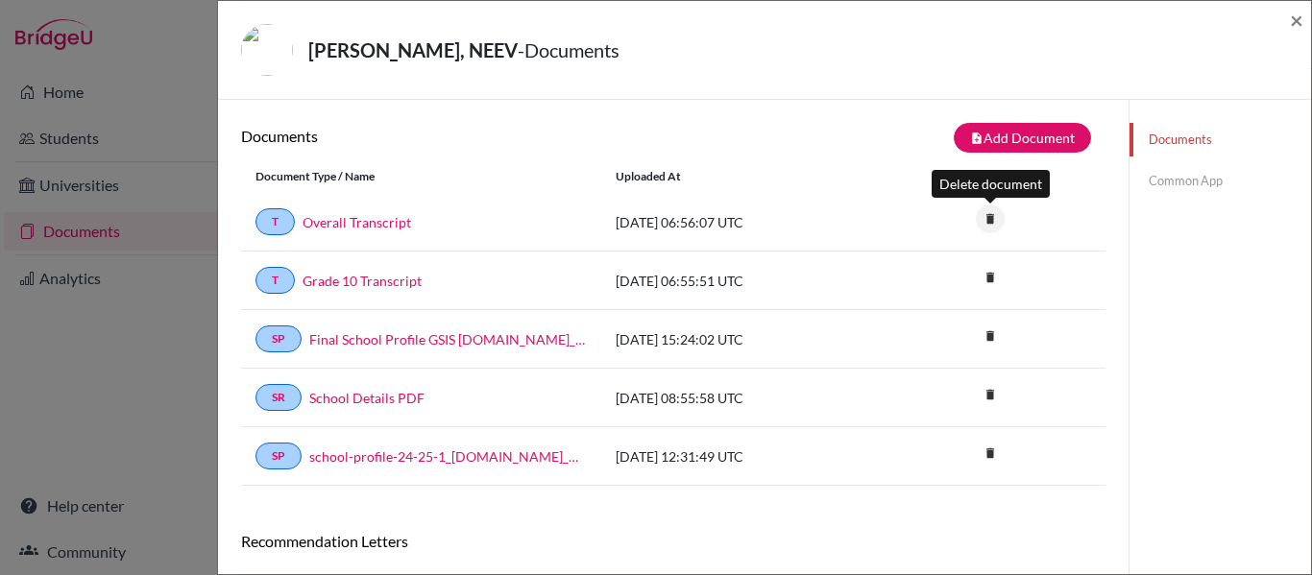
click at [990, 222] on icon "delete" at bounding box center [990, 219] width 29 height 29
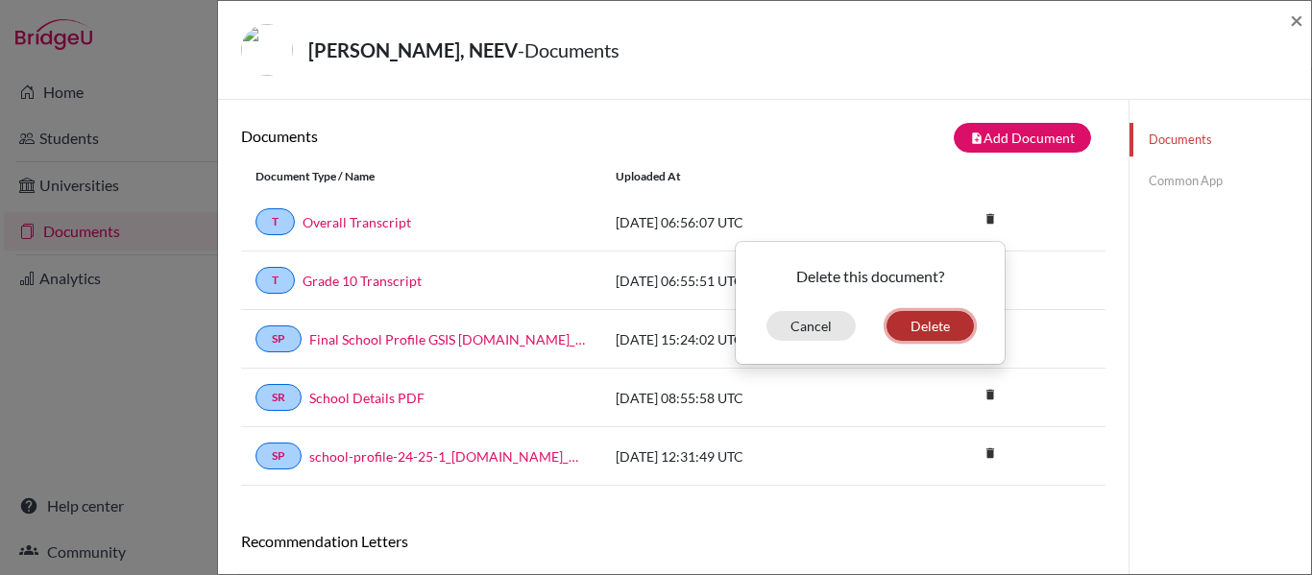
click at [927, 324] on button "Delete" at bounding box center [930, 326] width 87 height 30
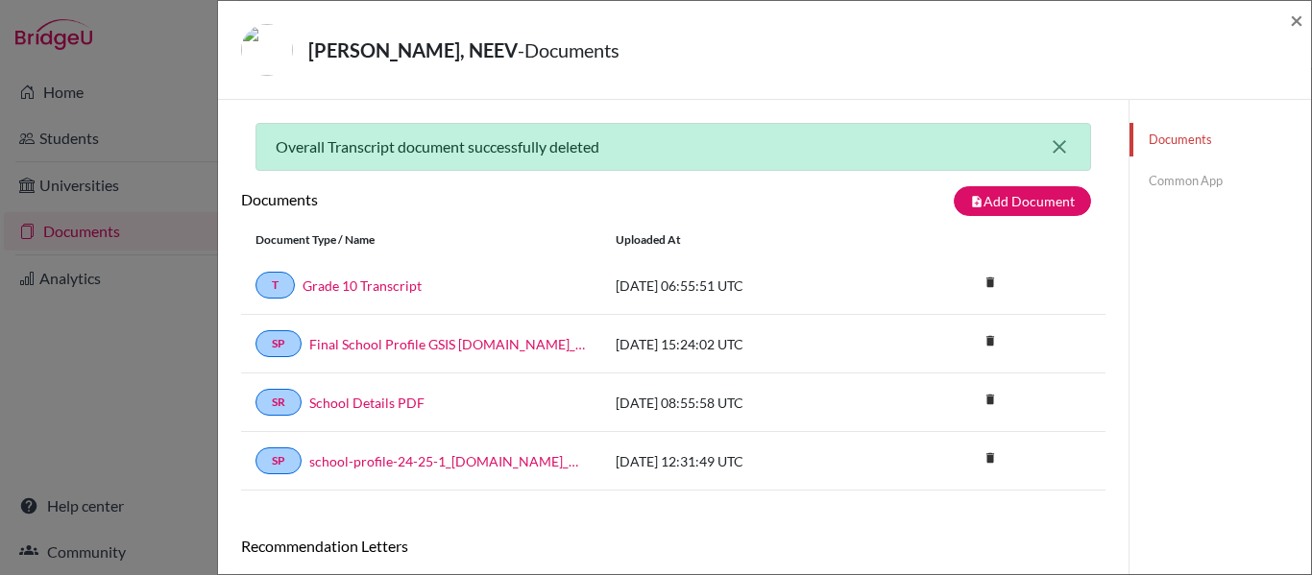
click at [1062, 149] on icon "close" at bounding box center [1059, 146] width 23 height 23
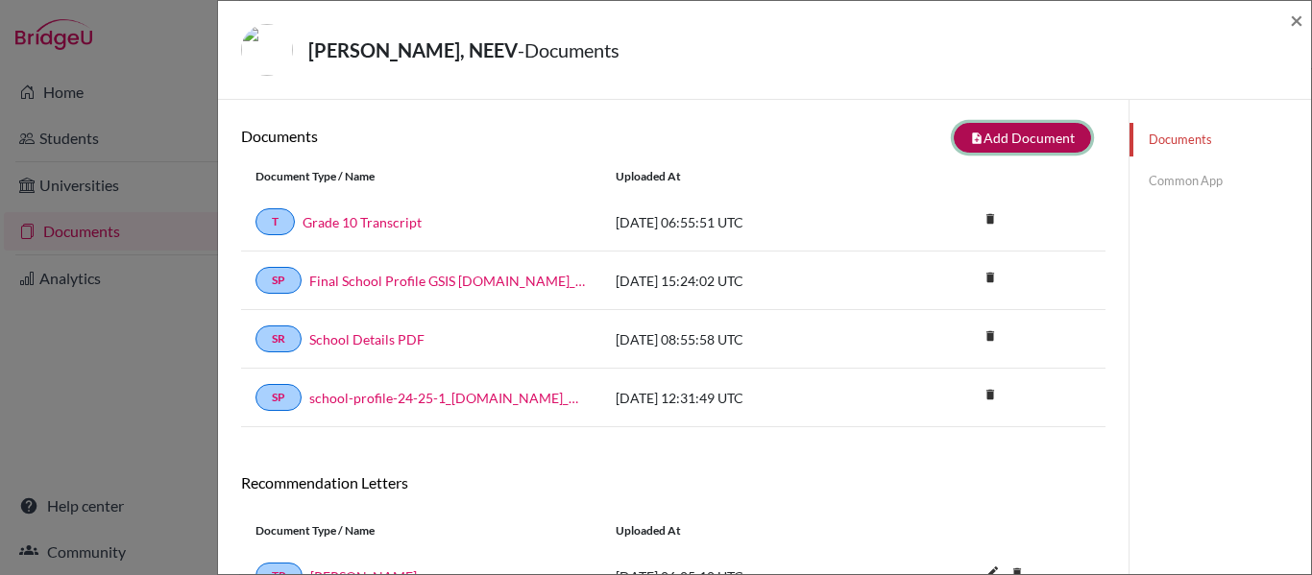
click at [985, 128] on button "note_add Add Document" at bounding box center [1022, 138] width 137 height 30
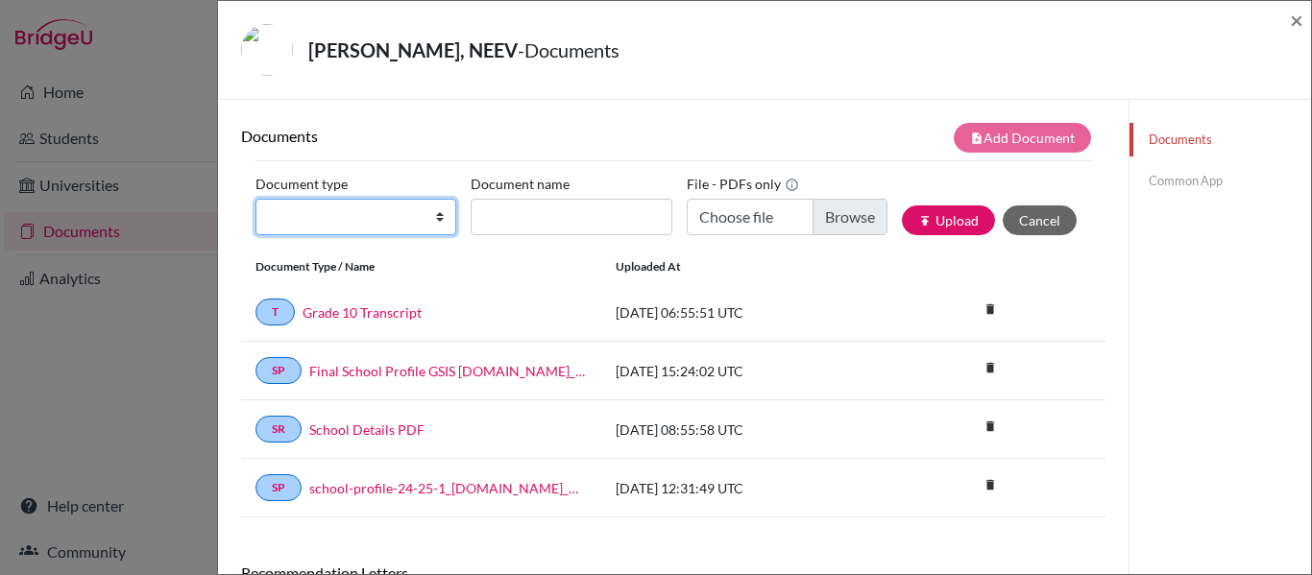
click at [392, 221] on select "Change explanation for Common App reports Counselor recommendation Internationa…" at bounding box center [356, 217] width 201 height 37
select select "2"
click at [256, 199] on select "Change explanation for Common App reports Counselor recommendation Internationa…" at bounding box center [356, 217] width 201 height 37
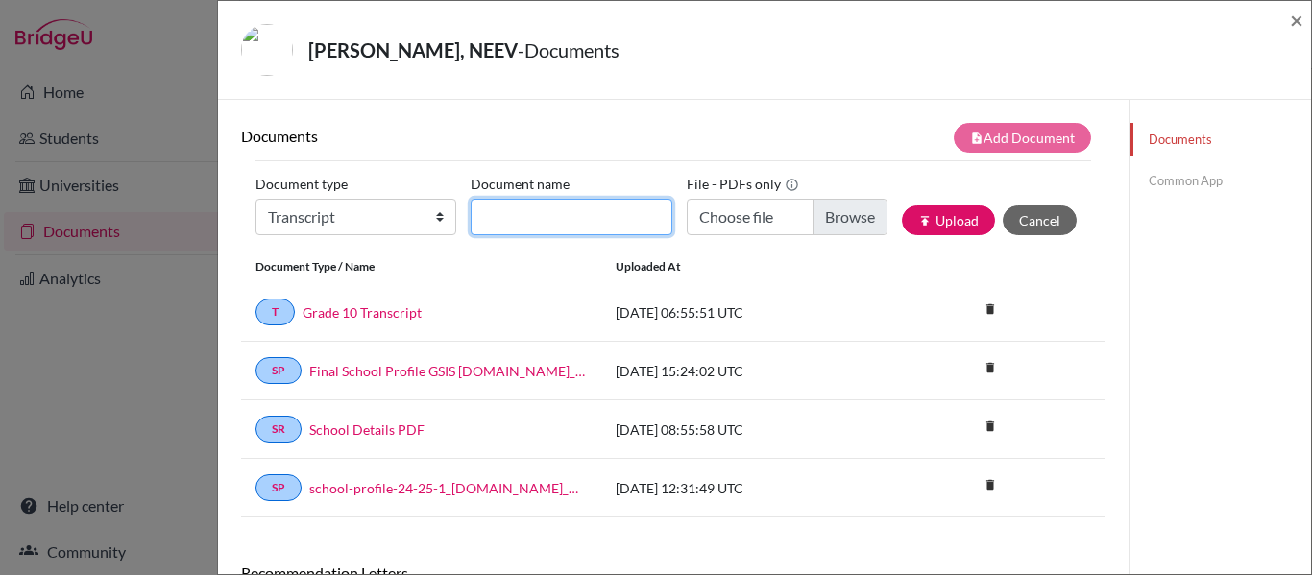
click at [525, 221] on input "Document name" at bounding box center [571, 217] width 201 height 37
type input "Overall Transcript"
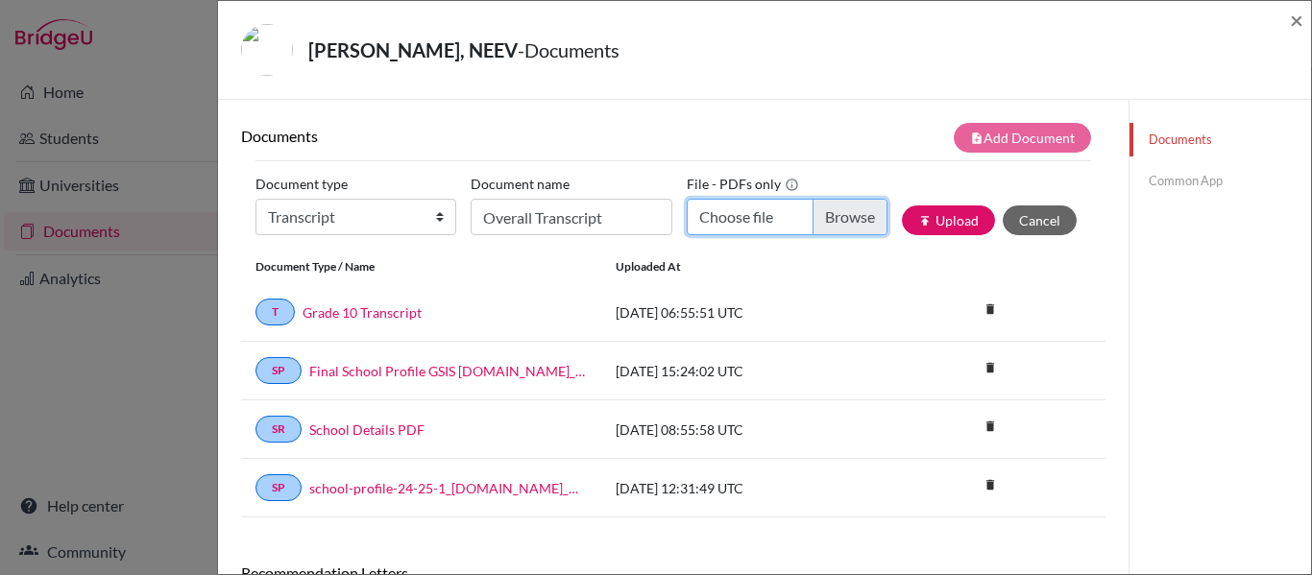
click at [765, 203] on input "Choose file" at bounding box center [787, 217] width 201 height 37
type input "C:\fakepath\NEEV [PERSON_NAME].pdf"
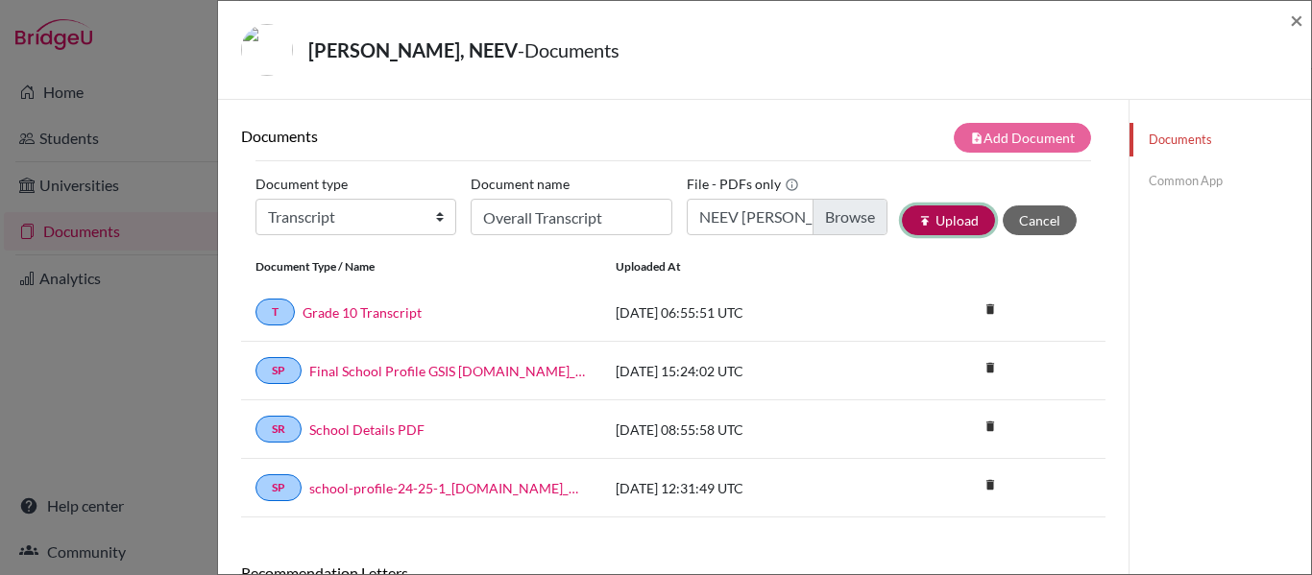
click at [937, 227] on button "publish Upload" at bounding box center [948, 221] width 93 height 30
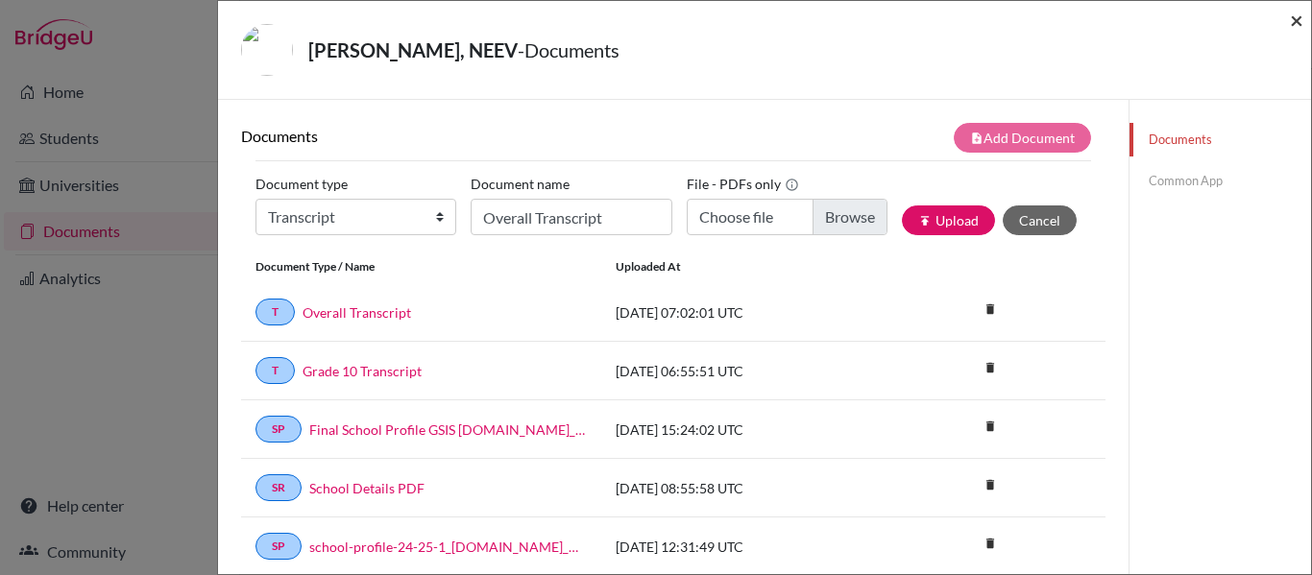
click at [1297, 22] on span "×" at bounding box center [1296, 20] width 13 height 28
